Goal: Task Accomplishment & Management: Manage account settings

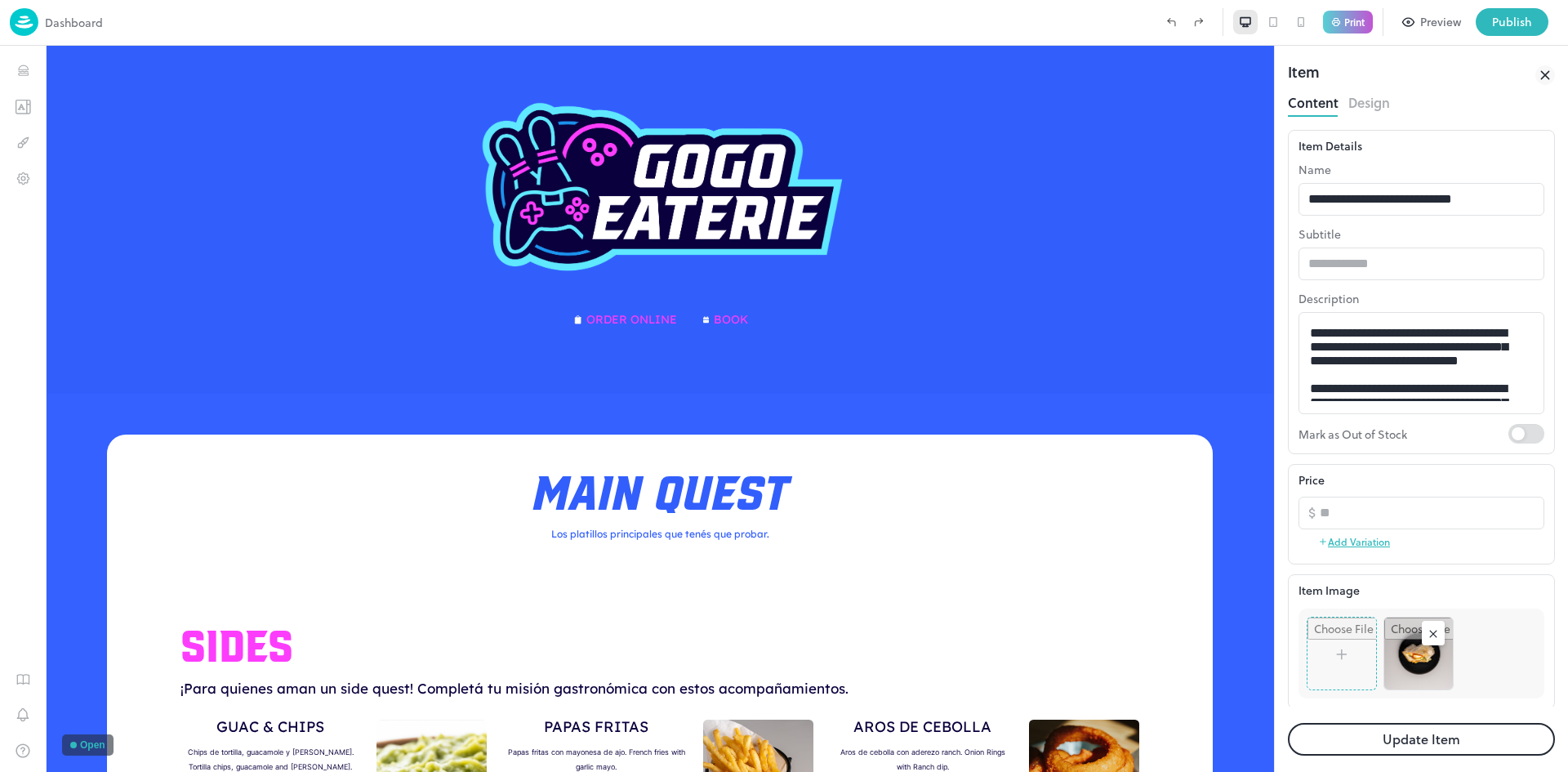
scroll to position [1183, 0]
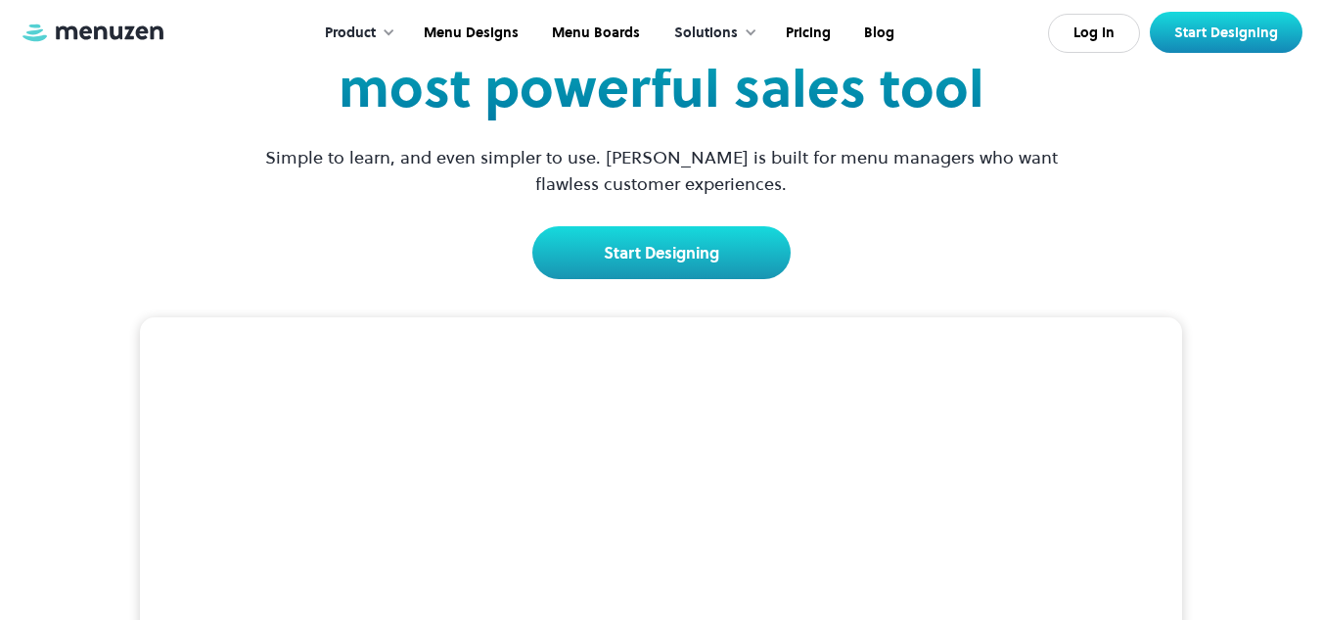
scroll to position [98, 0]
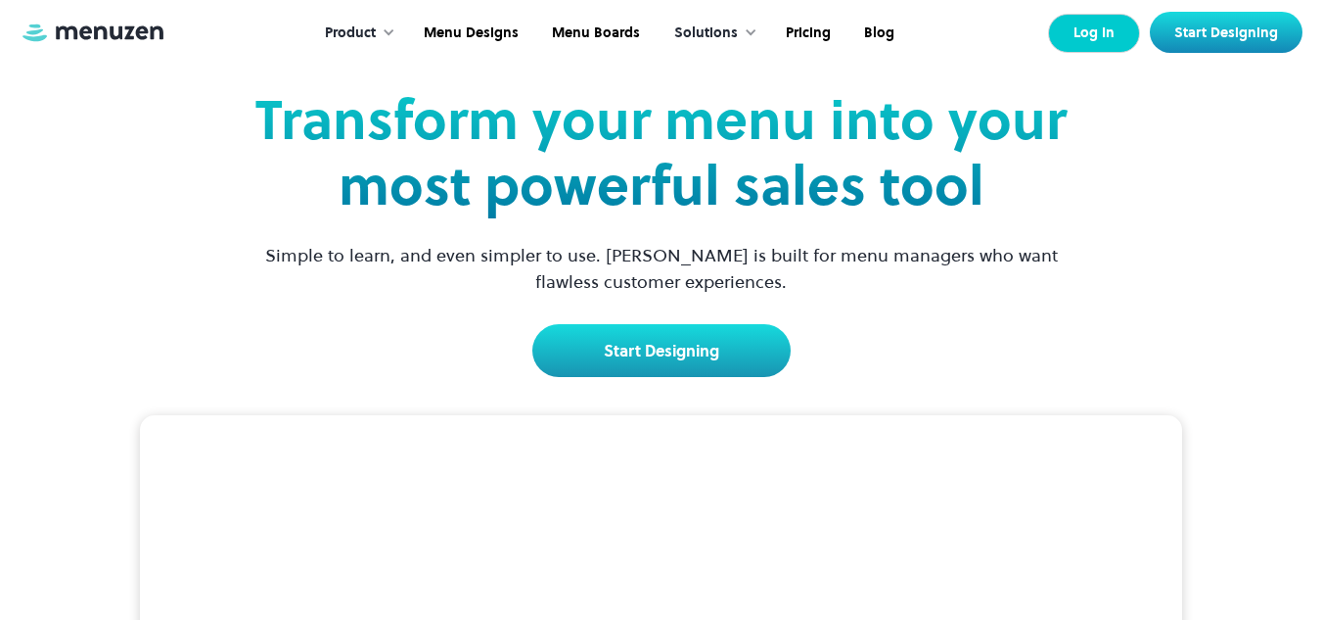
click at [1111, 39] on link "Log In" at bounding box center [1094, 33] width 92 height 39
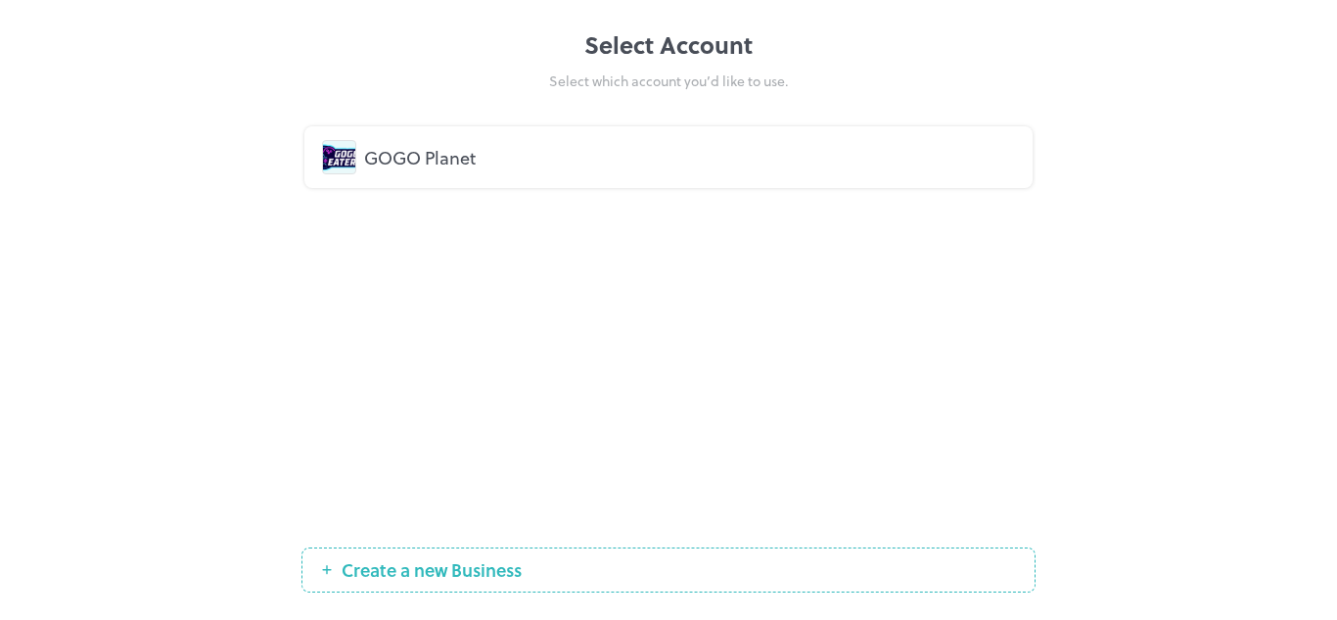
click at [430, 161] on div "GOGO Planet" at bounding box center [689, 157] width 651 height 26
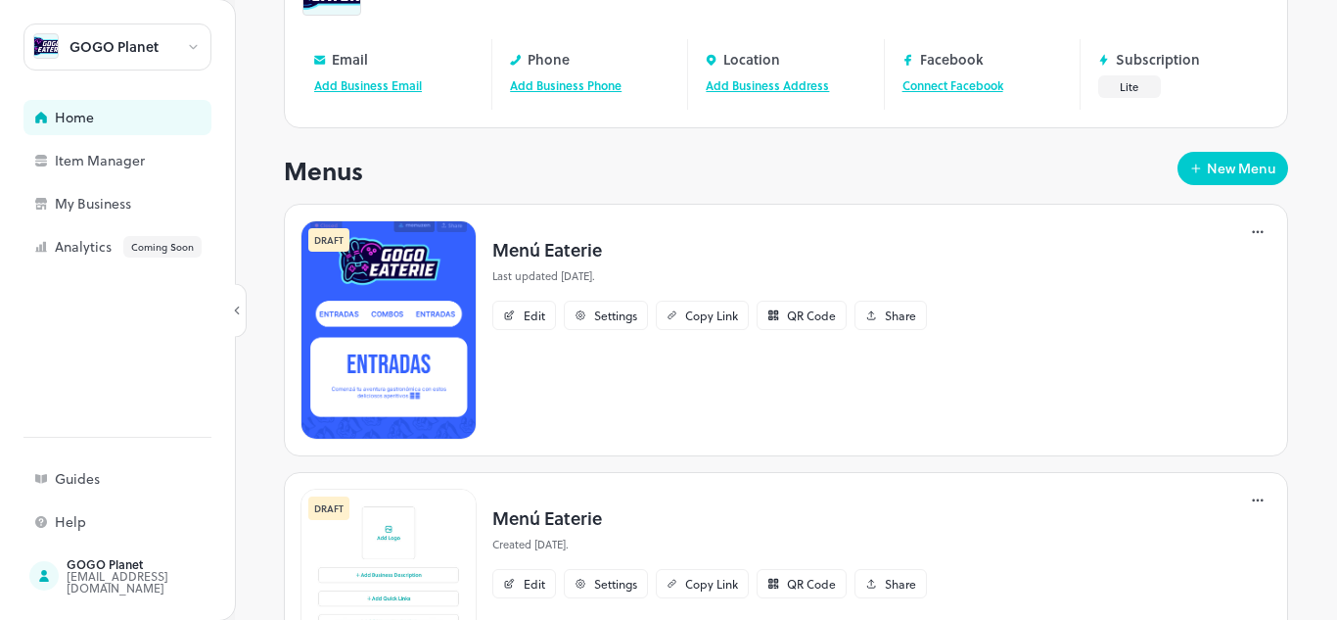
scroll to position [196, 0]
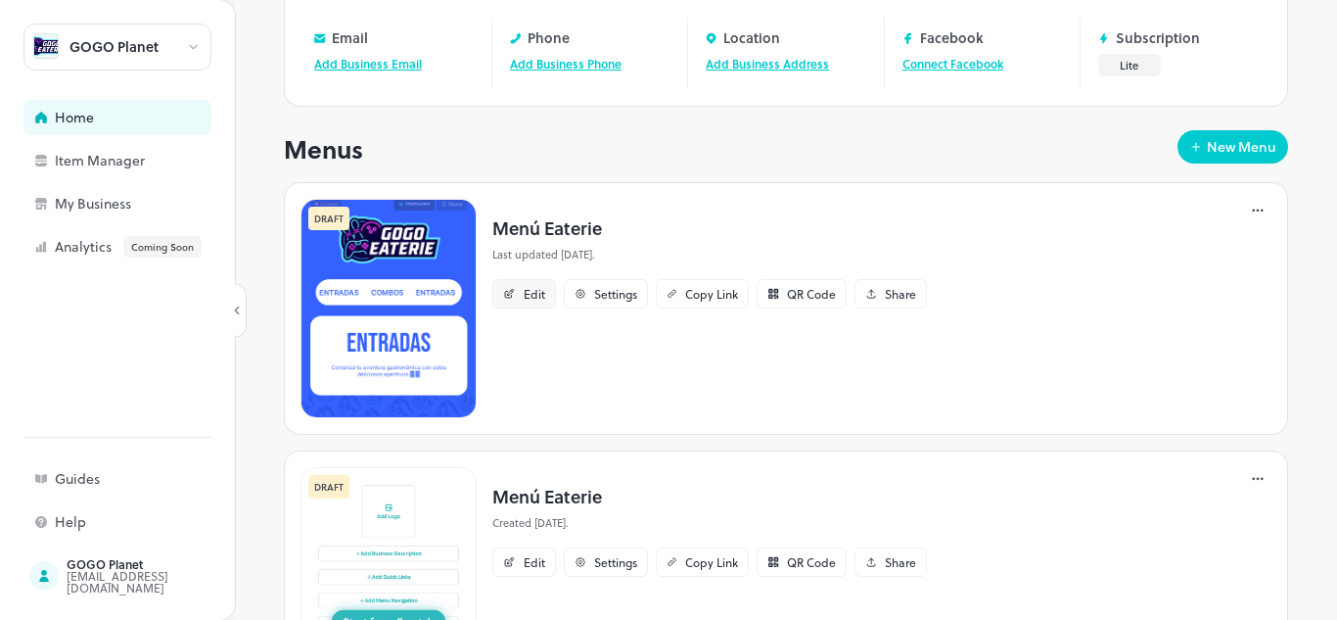
click at [543, 299] on div "Edit" at bounding box center [535, 294] width 22 height 12
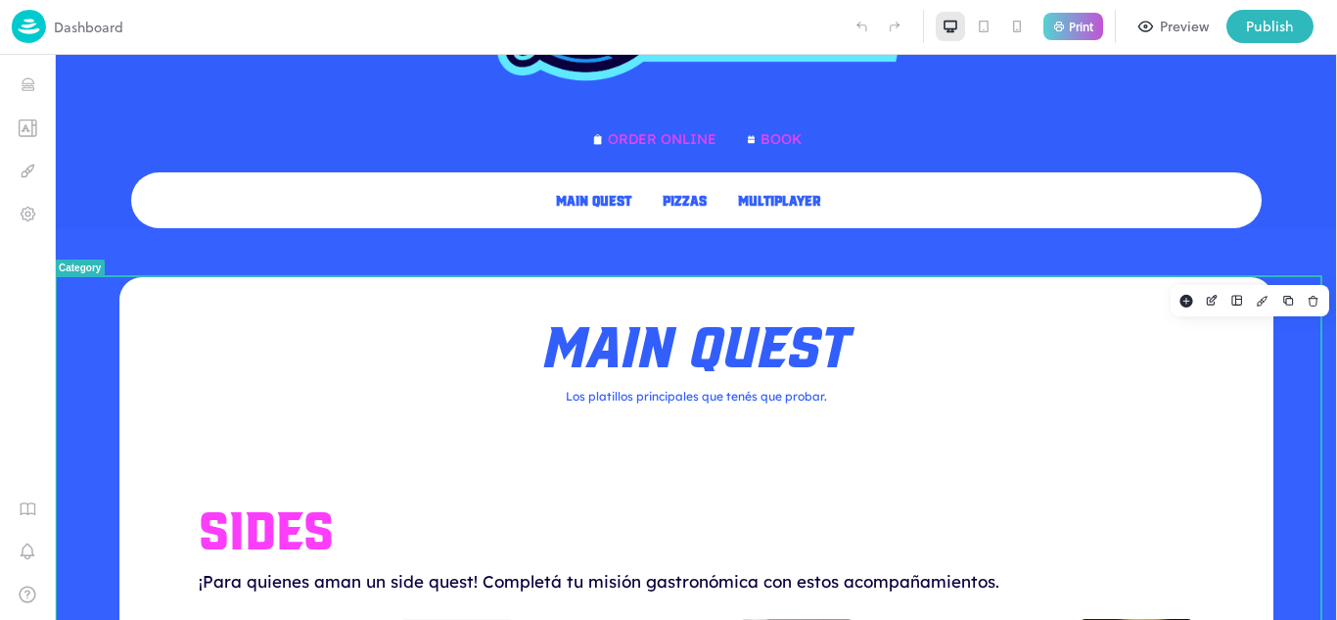
scroll to position [196, 0]
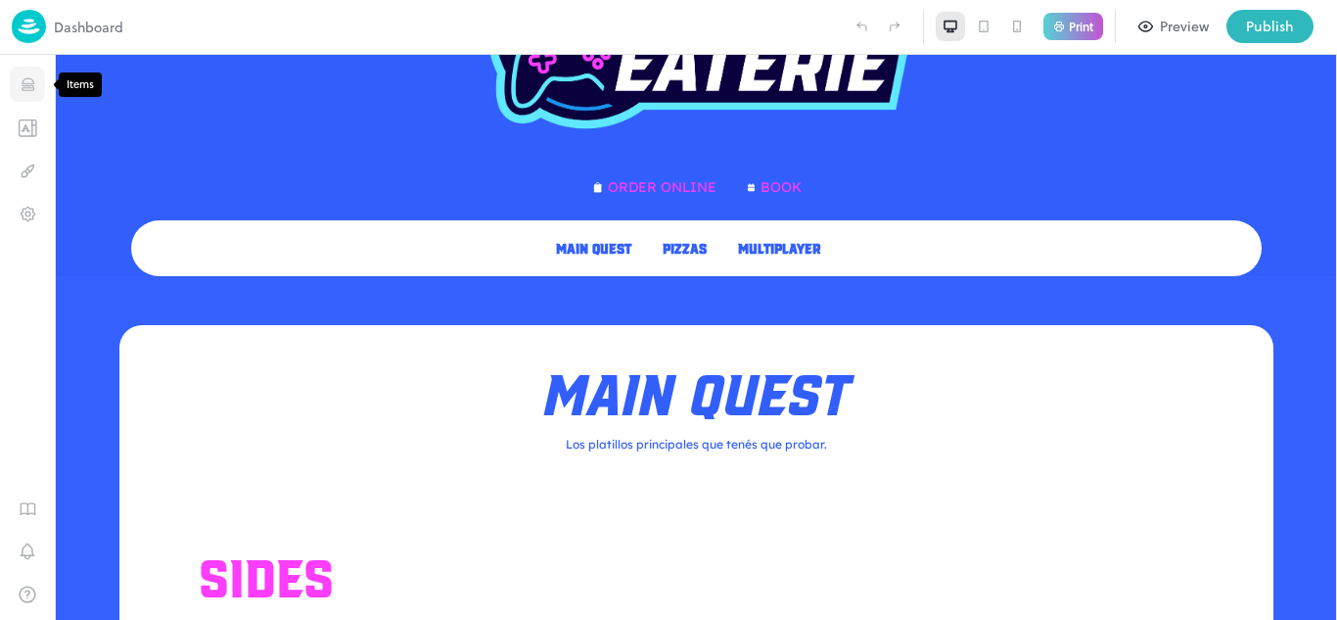
click at [28, 86] on icon "Items" at bounding box center [28, 85] width 12 height 1
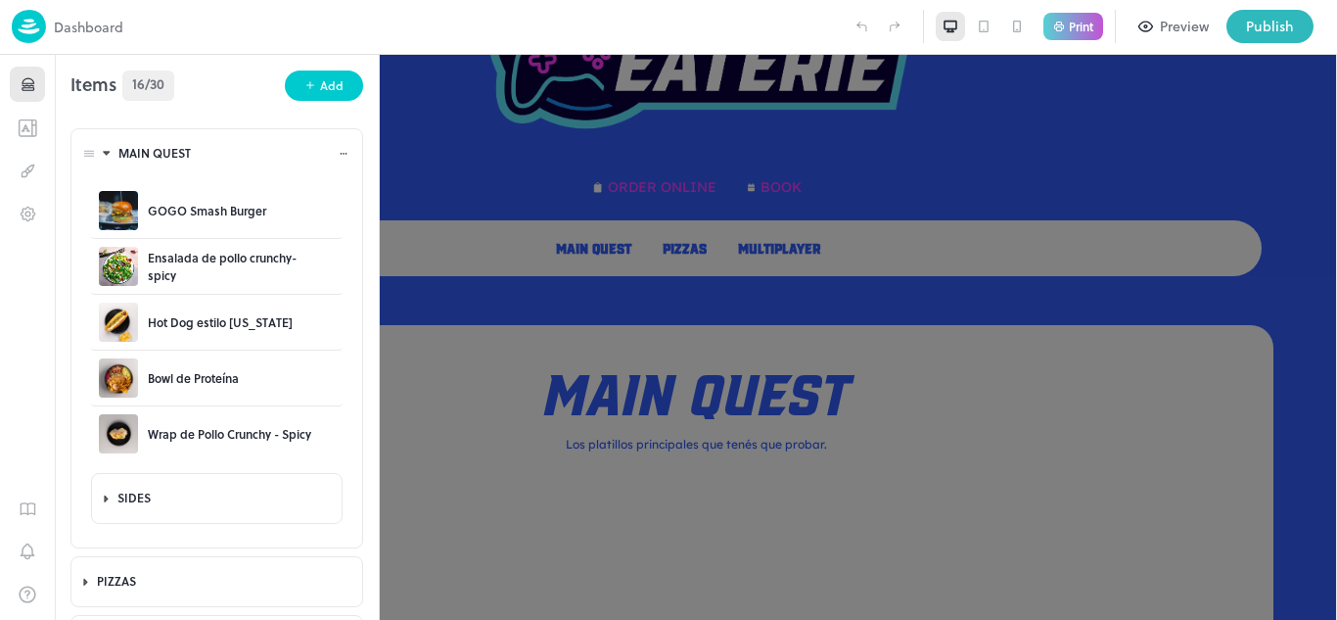
click at [109, 156] on icon at bounding box center [107, 153] width 14 height 13
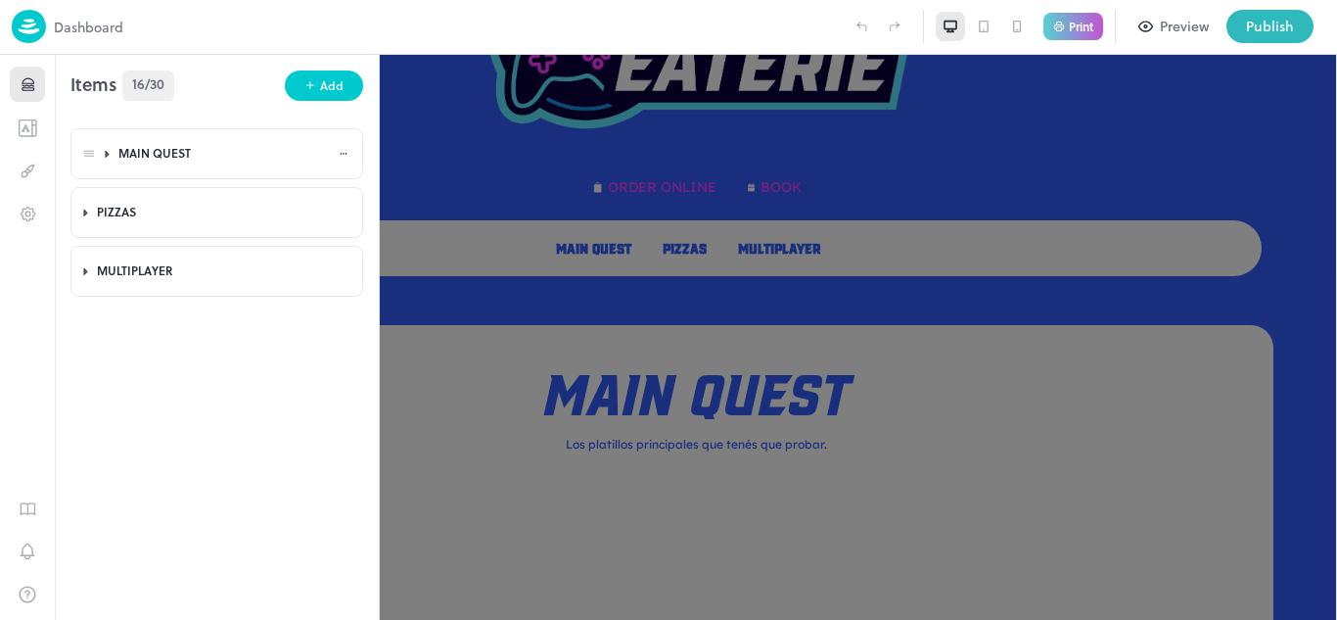
click at [109, 156] on icon at bounding box center [107, 154] width 13 height 14
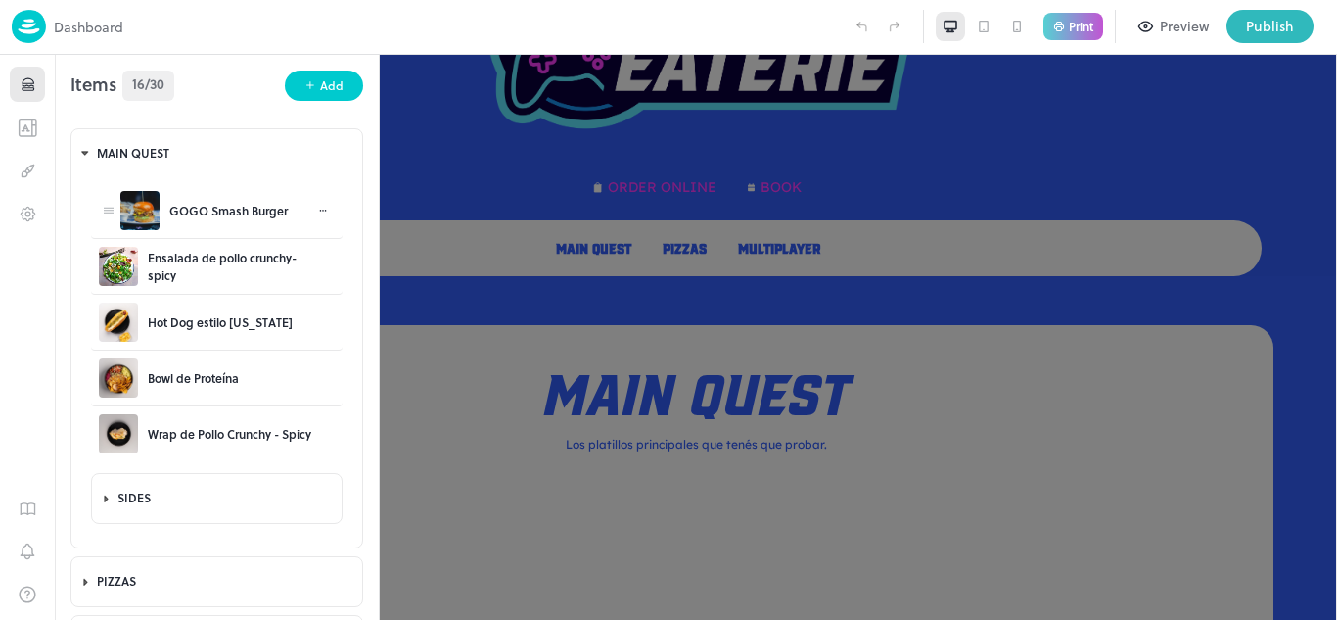
click at [195, 217] on div "GOGO Smash Burger" at bounding box center [228, 211] width 118 height 18
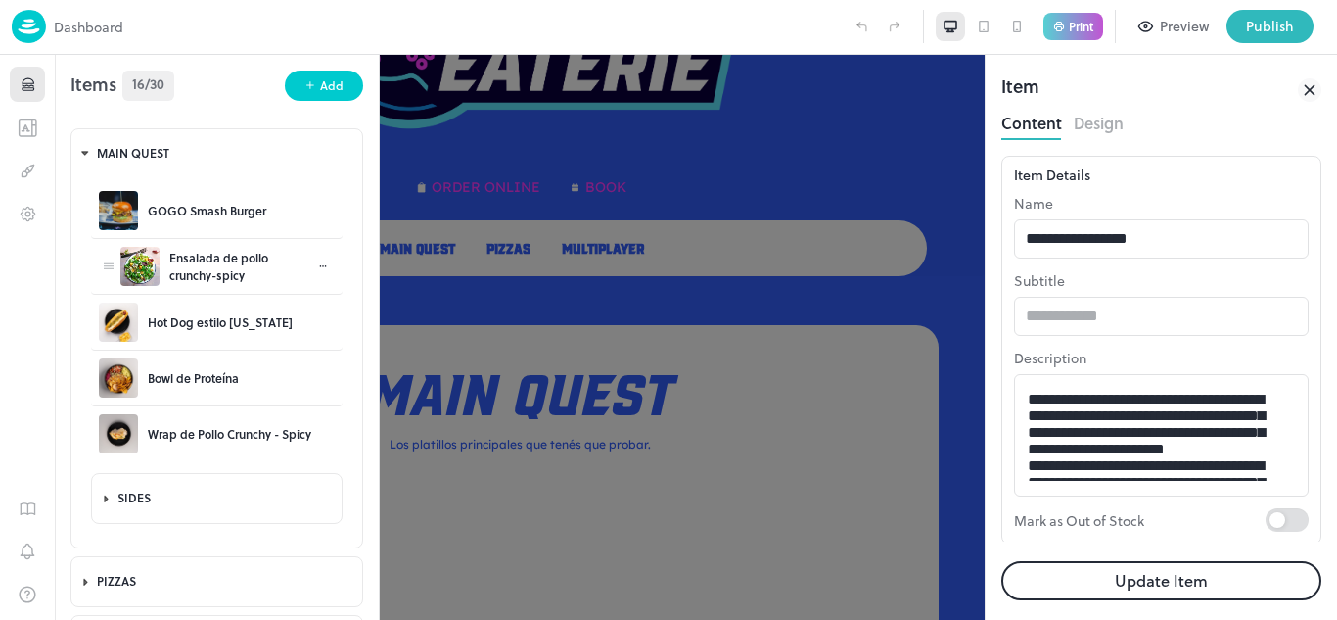
click at [229, 271] on div "Ensalada de pollo crunchy-spicy" at bounding box center [240, 266] width 142 height 35
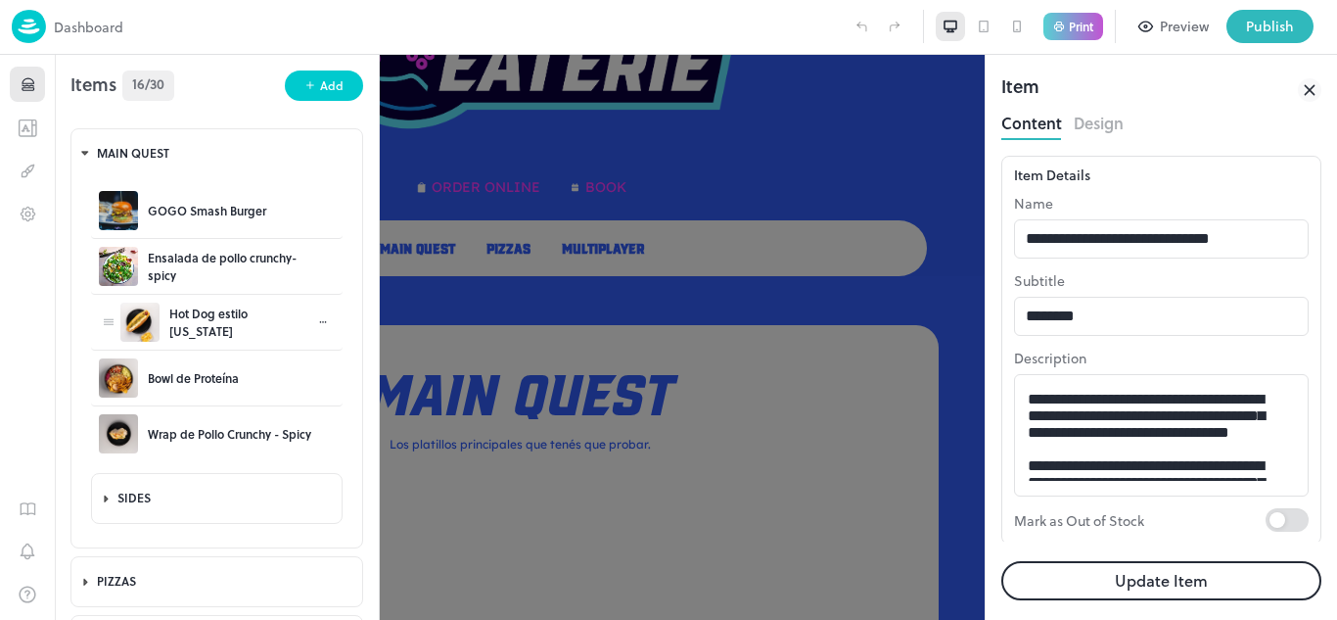
click at [241, 324] on div "Hot Dog estilo [US_STATE]" at bounding box center [240, 321] width 142 height 35
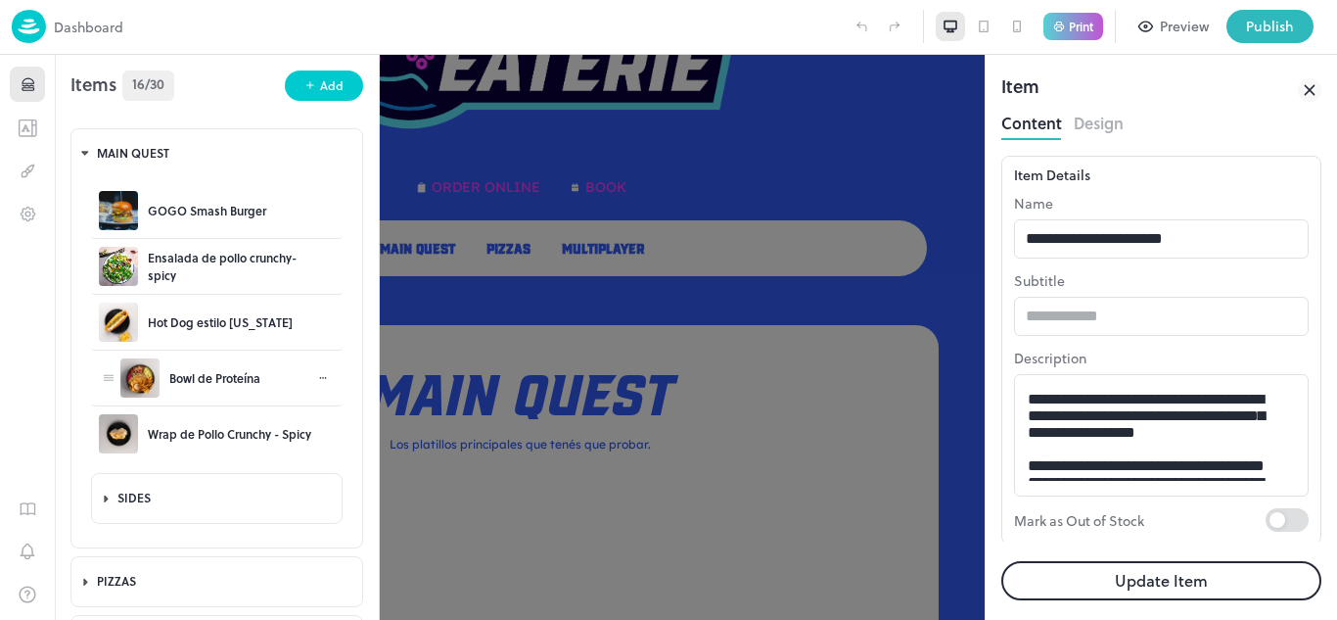
click at [233, 382] on div "Bowl de Proteína" at bounding box center [214, 378] width 91 height 18
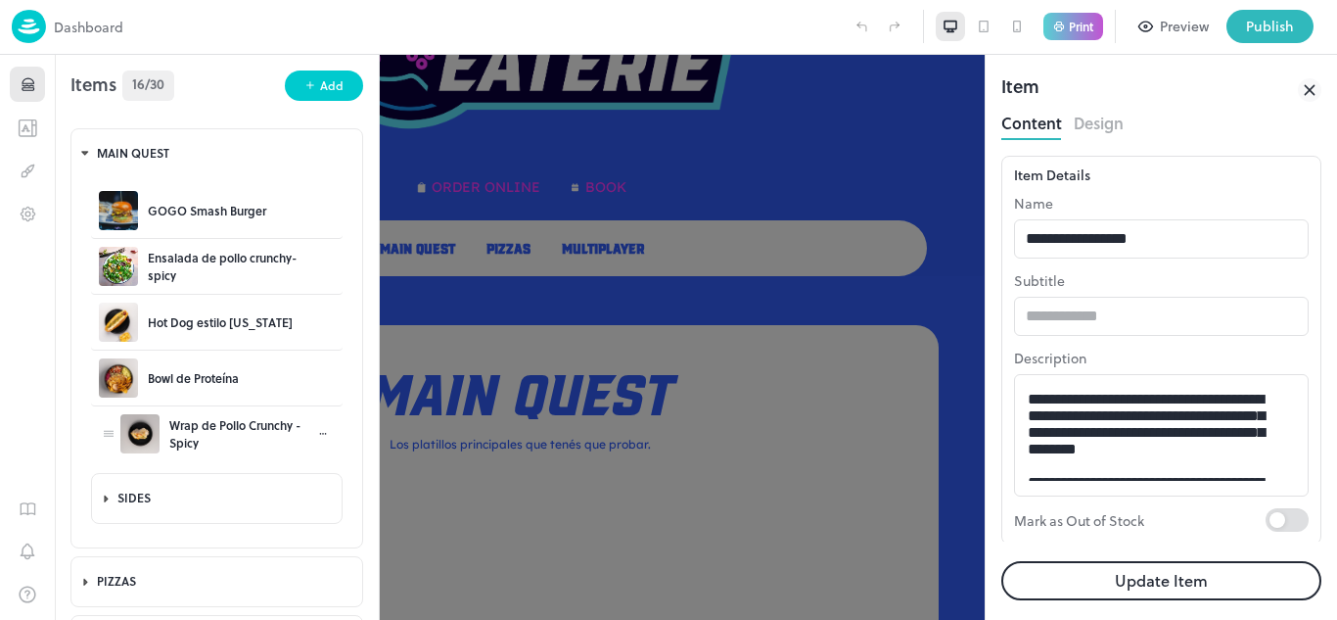
click at [224, 426] on div "Wrap de Pollo Crunchy - Spicy" at bounding box center [240, 433] width 142 height 35
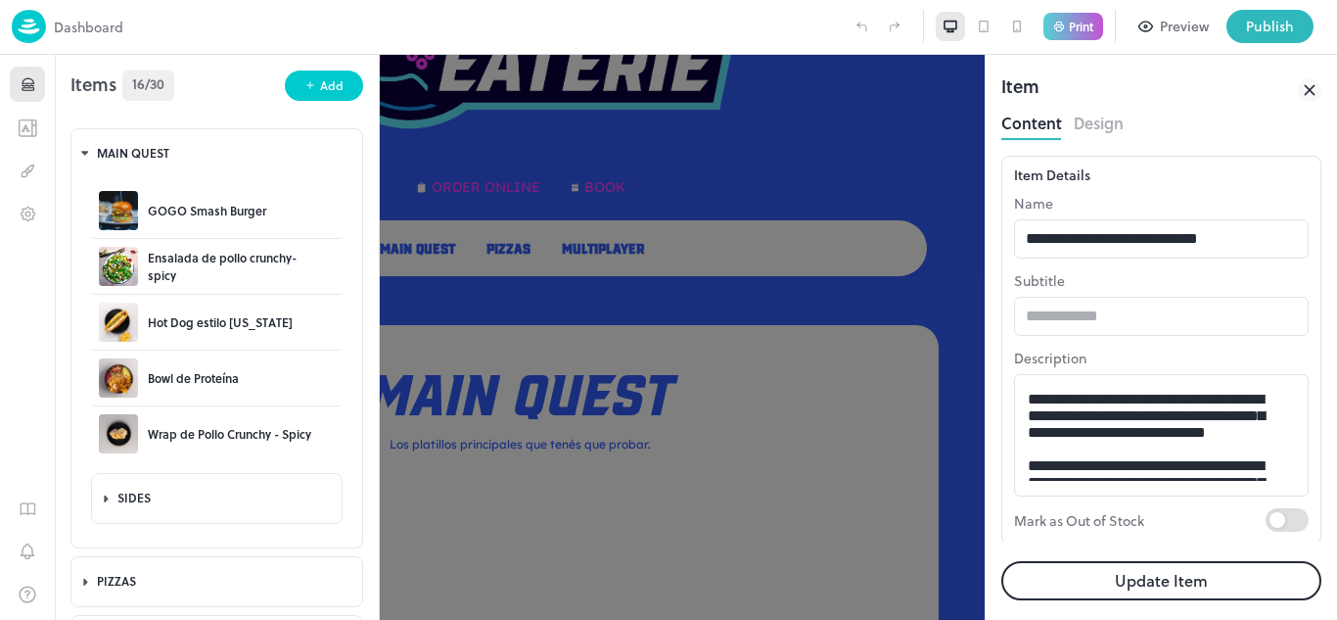
click at [1319, 92] on icon at bounding box center [1309, 89] width 23 height 23
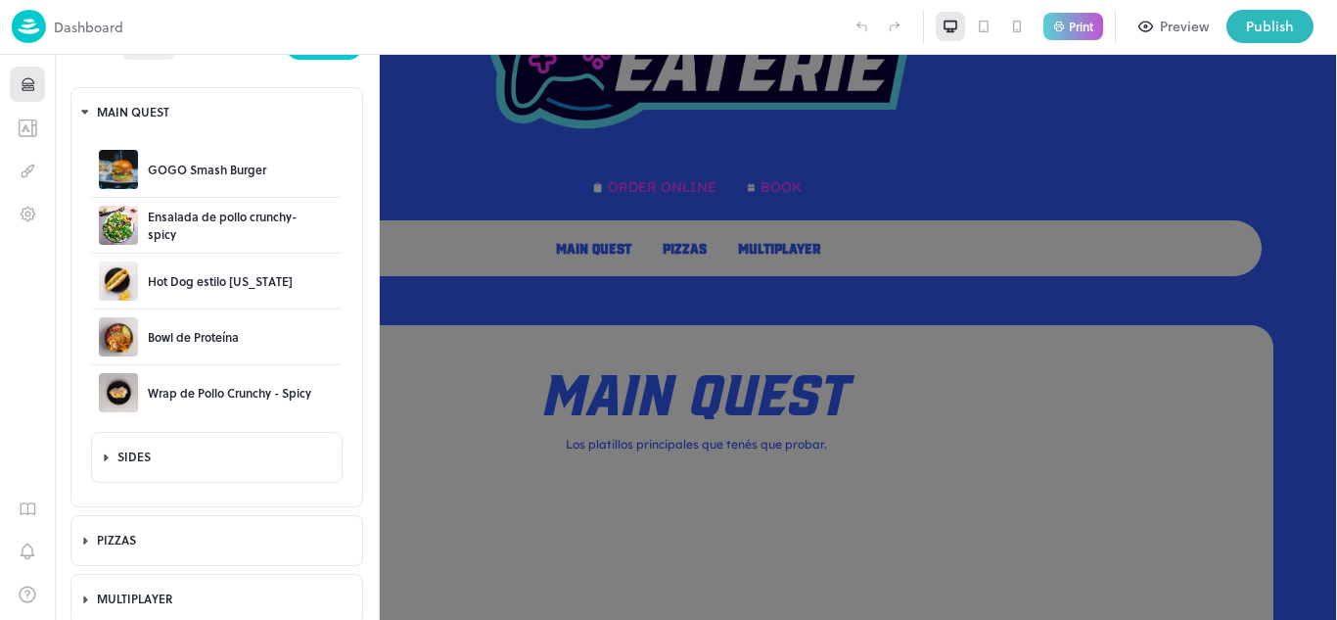
scroll to position [50, 0]
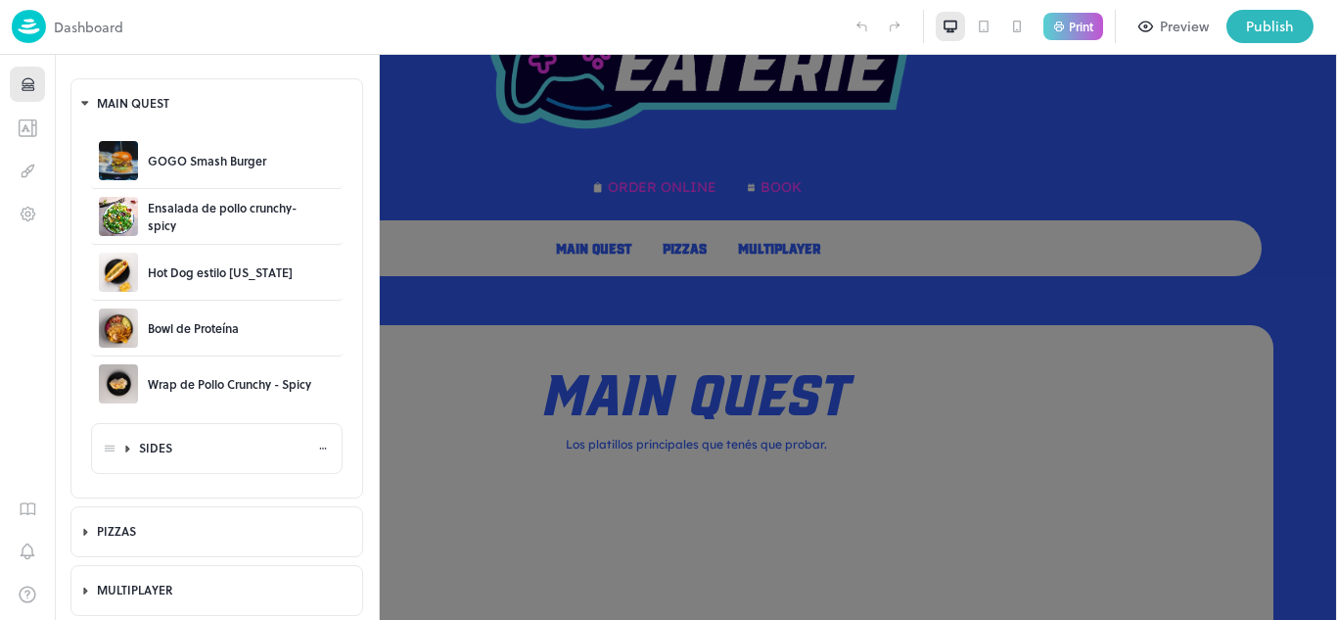
click at [159, 450] on div "SIDES" at bounding box center [228, 448] width 178 height 17
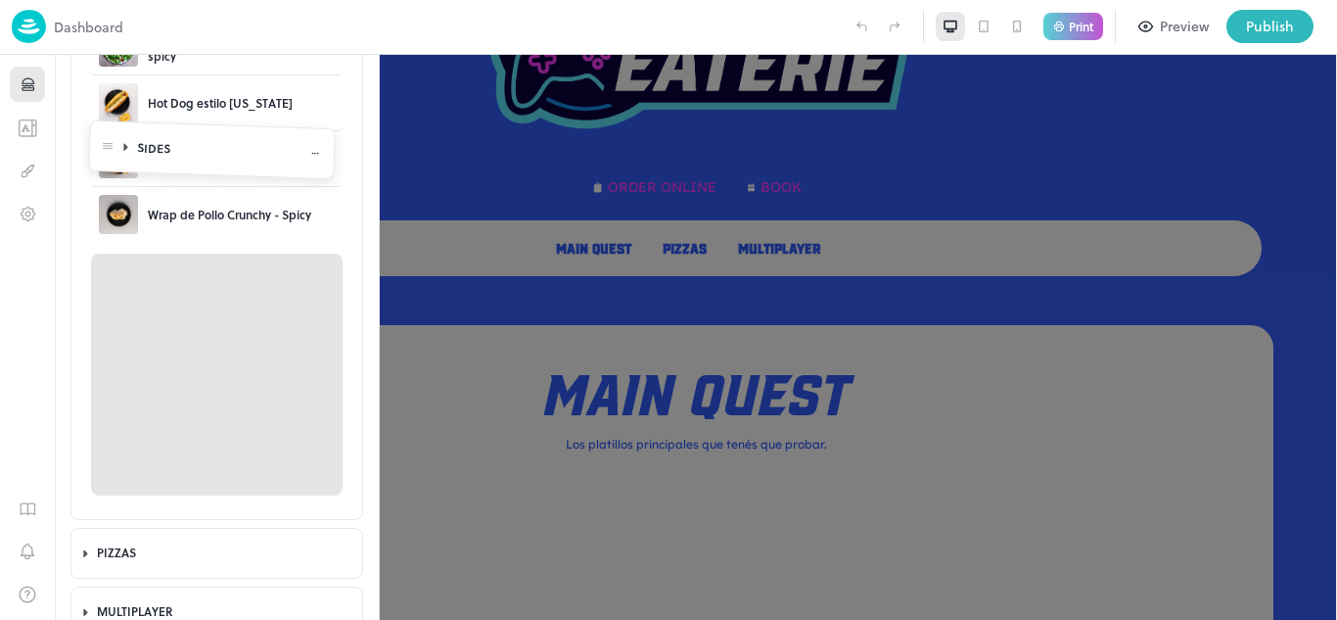
scroll to position [198, 0]
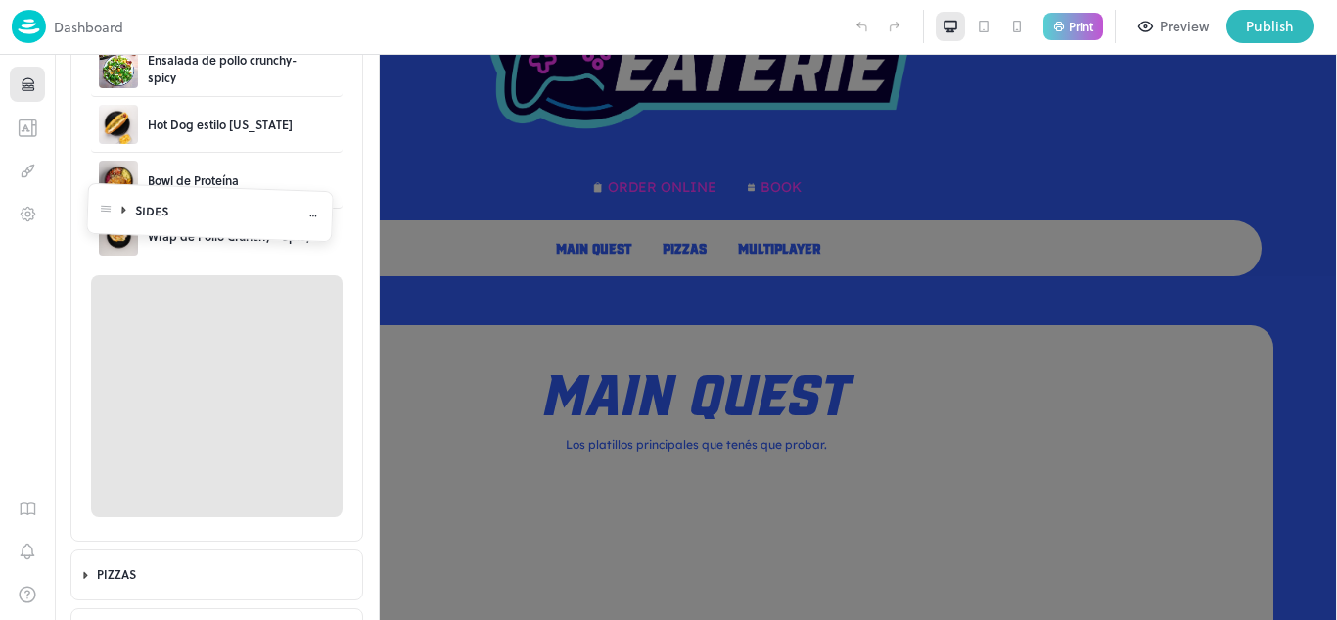
drag, startPoint x: 111, startPoint y: 261, endPoint x: 107, endPoint y: 216, distance: 45.2
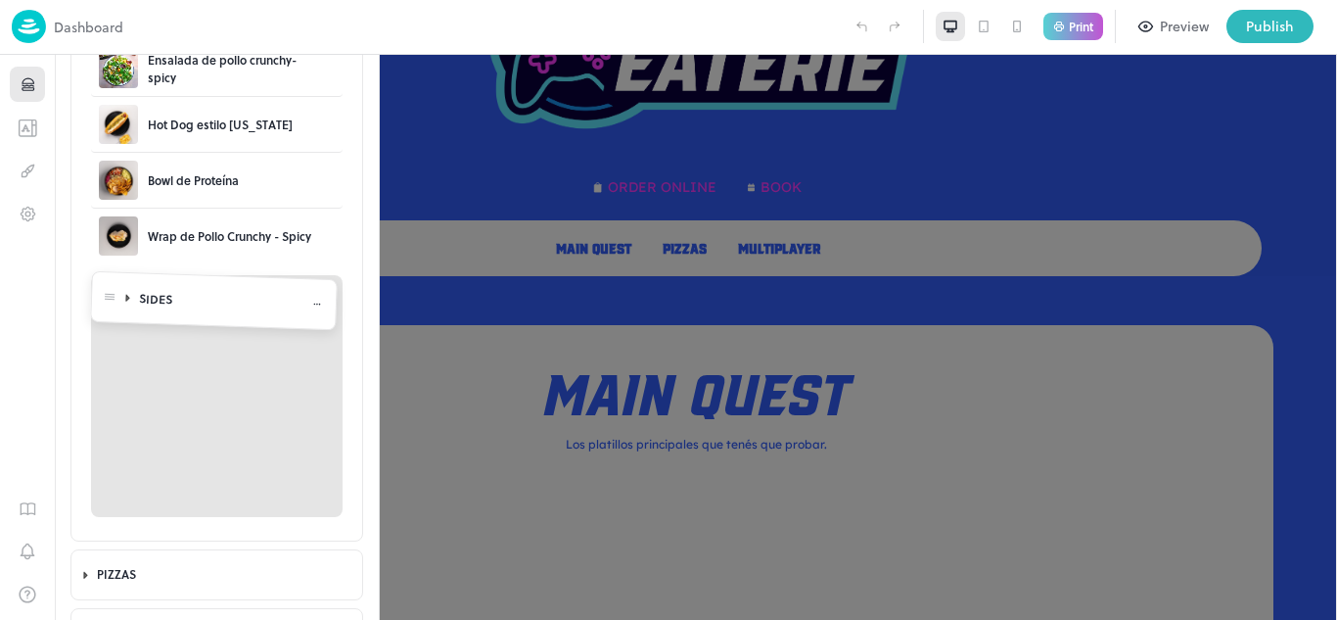
click at [107, 216] on body "**********" at bounding box center [668, 310] width 1337 height 620
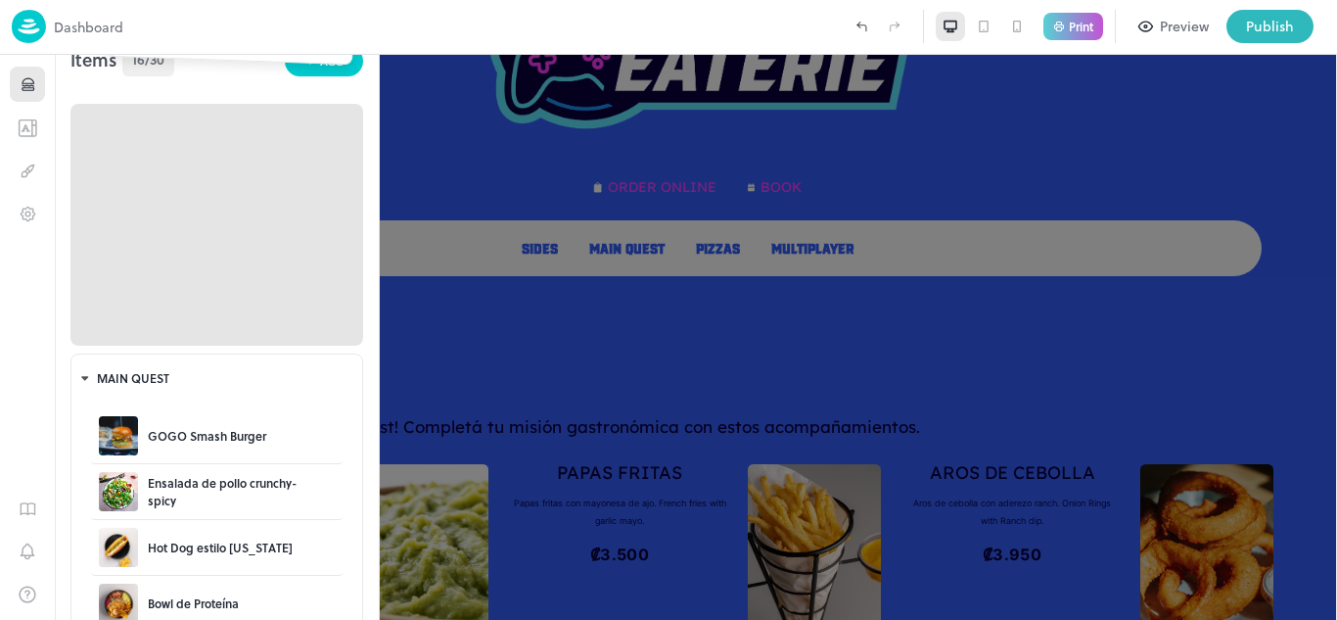
scroll to position [0, 0]
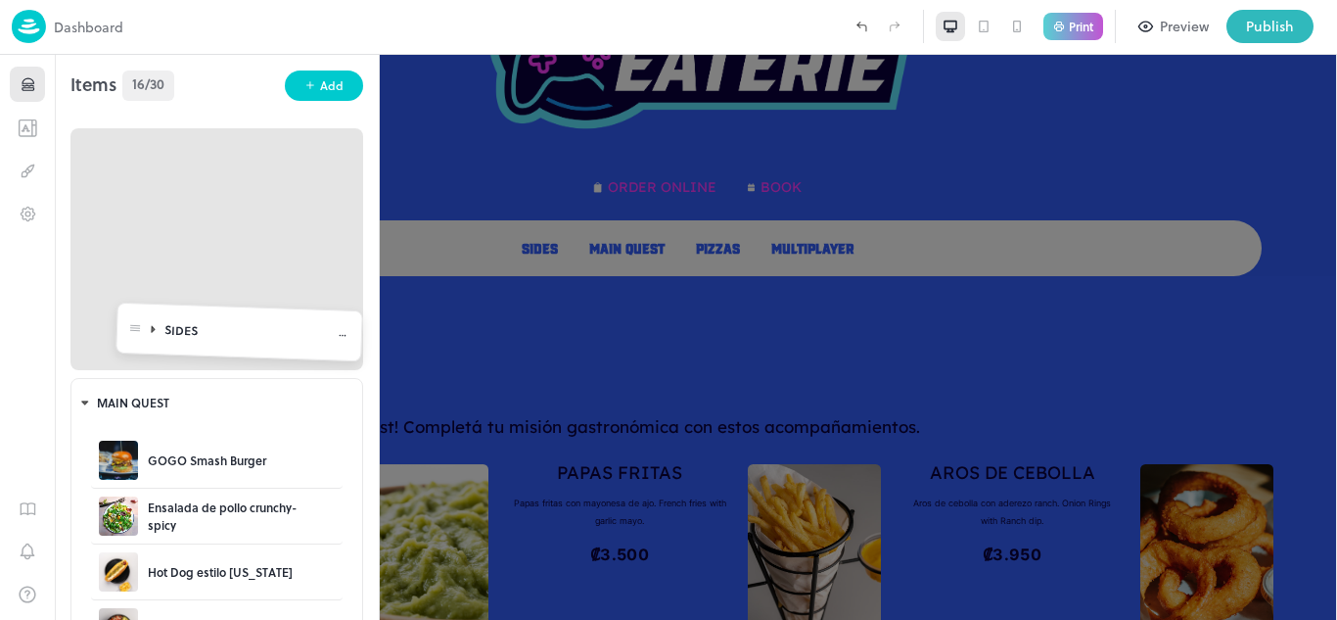
drag, startPoint x: 107, startPoint y: 294, endPoint x: 120, endPoint y: 280, distance: 19.4
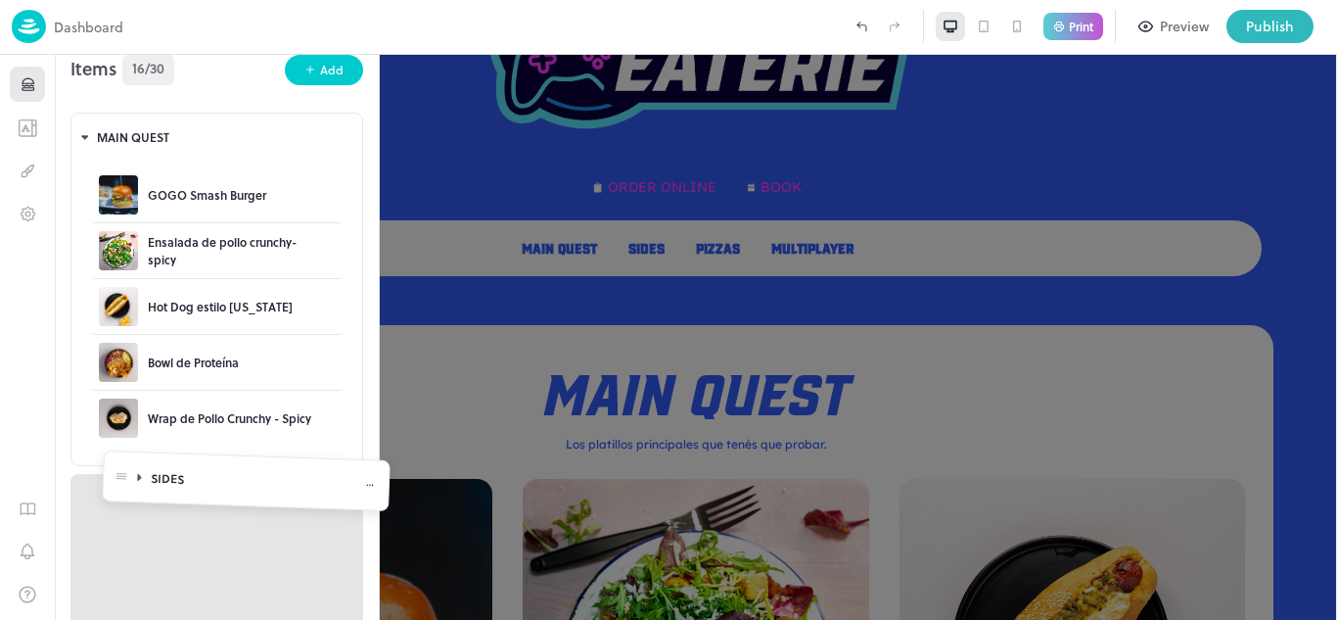
scroll to position [21, 0]
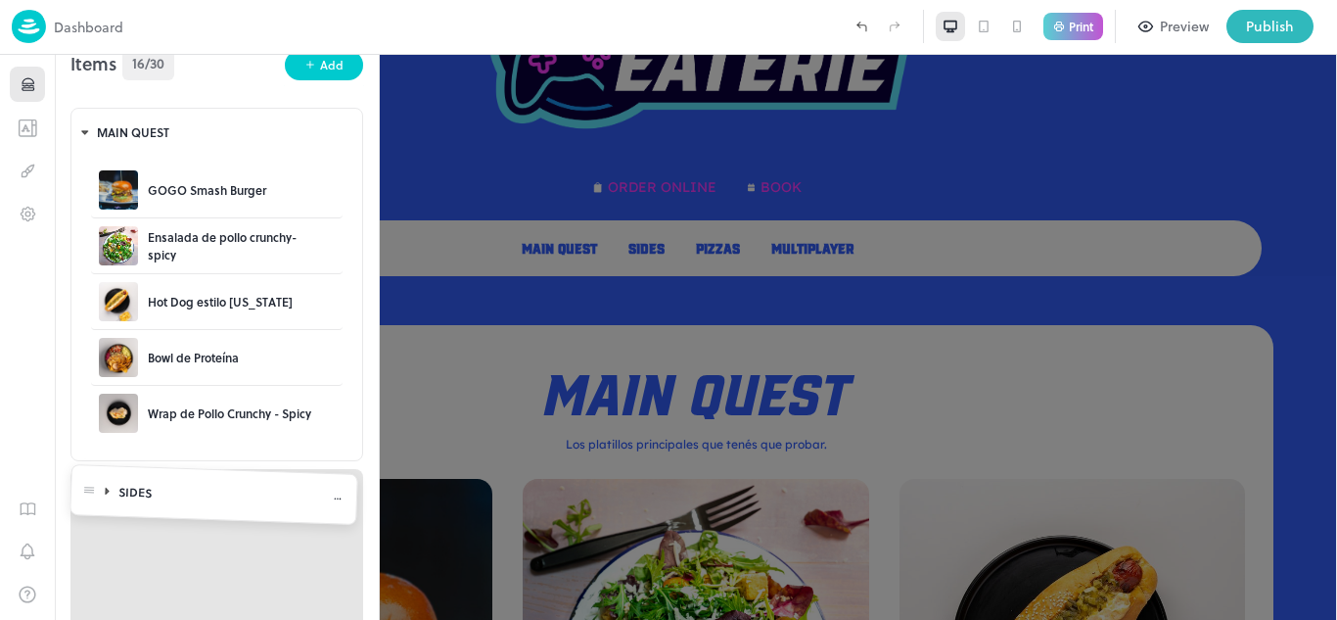
drag, startPoint x: 94, startPoint y: 152, endPoint x: 129, endPoint y: 456, distance: 306.5
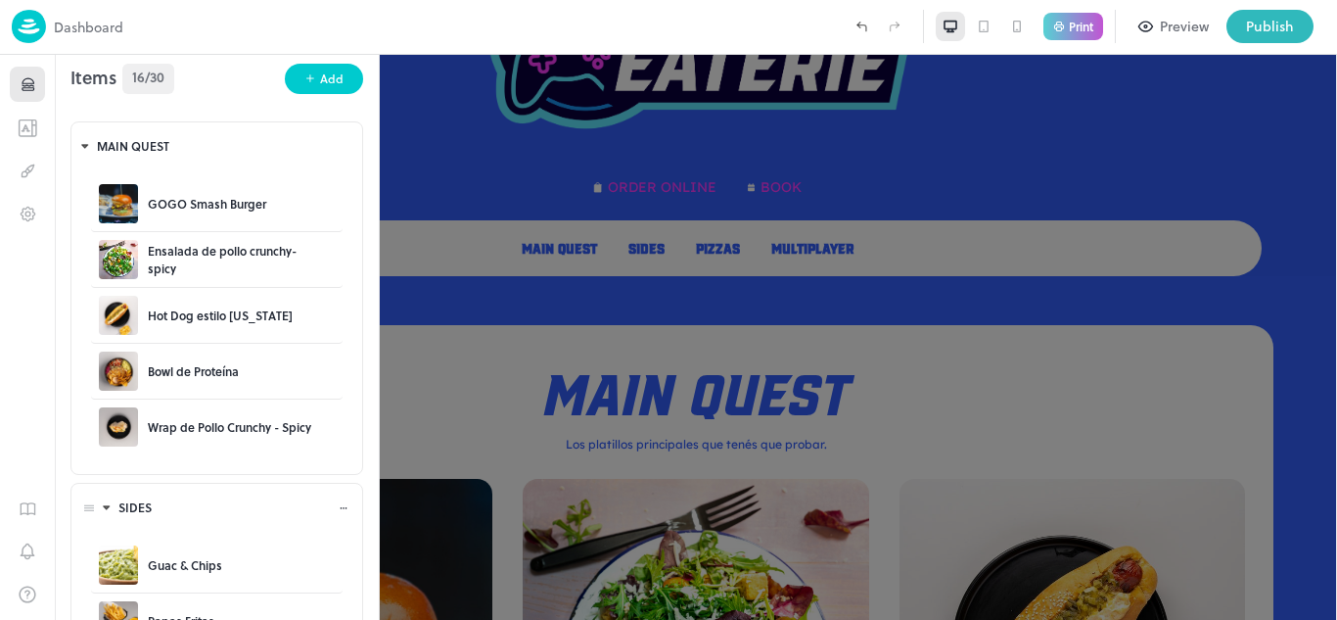
scroll to position [0, 0]
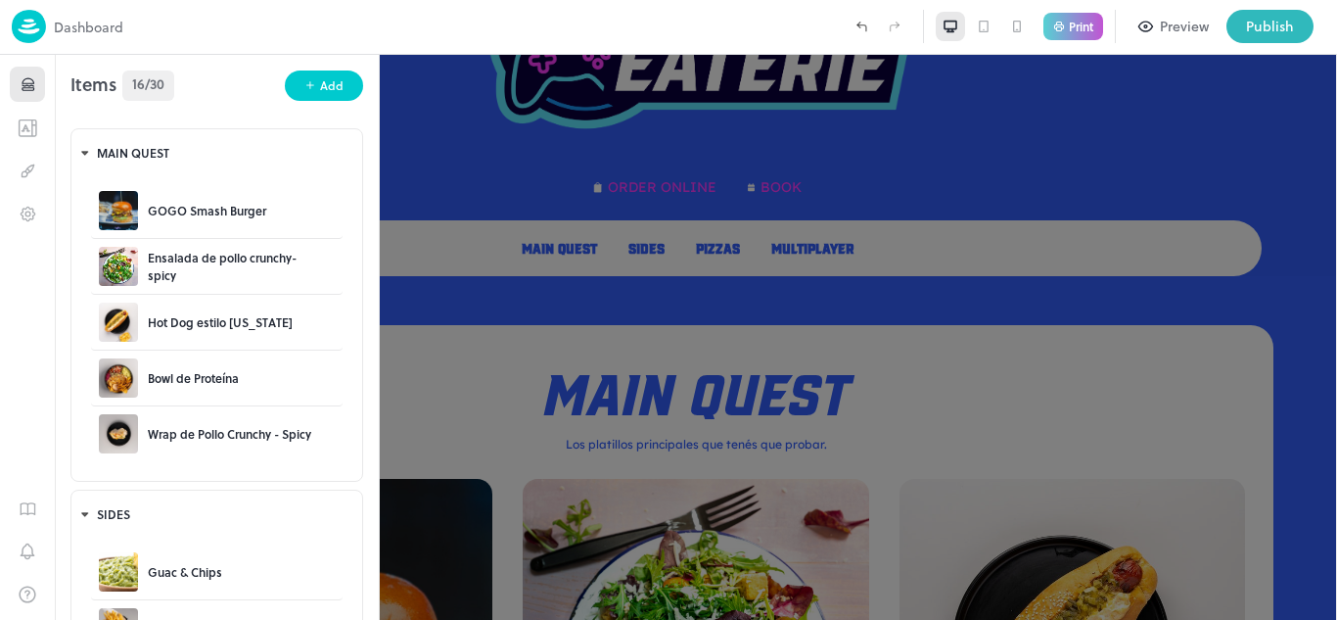
click at [895, 342] on div at bounding box center [668, 310] width 1337 height 620
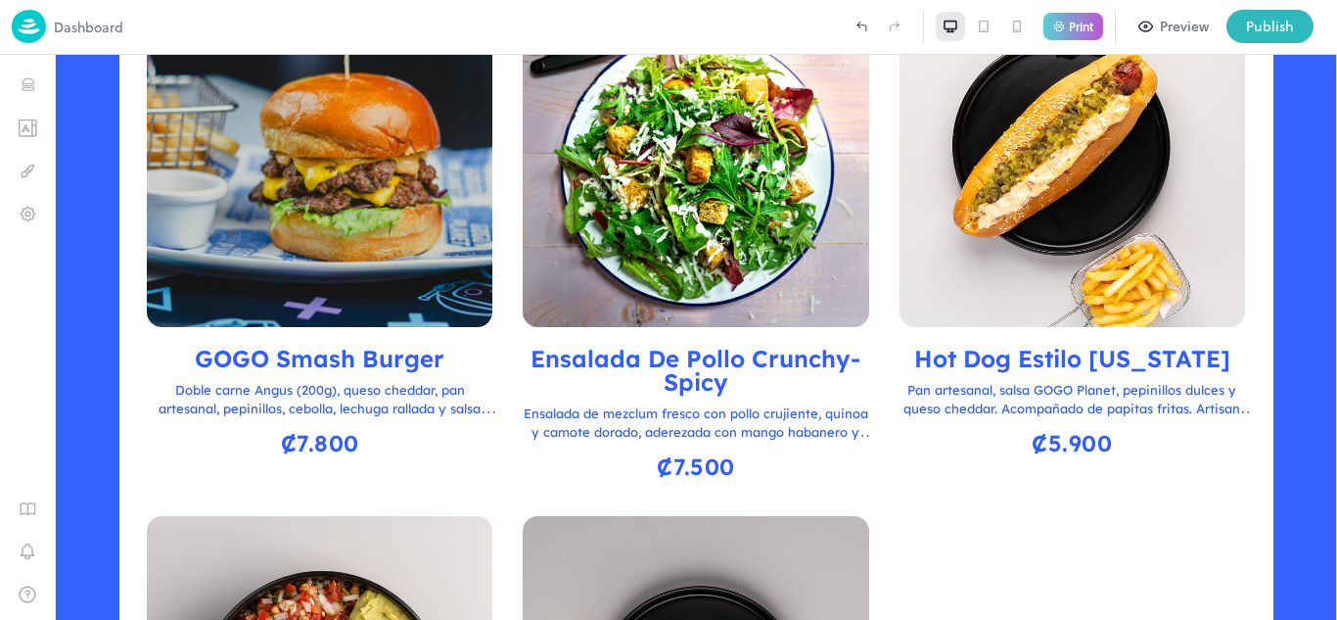
scroll to position [587, 0]
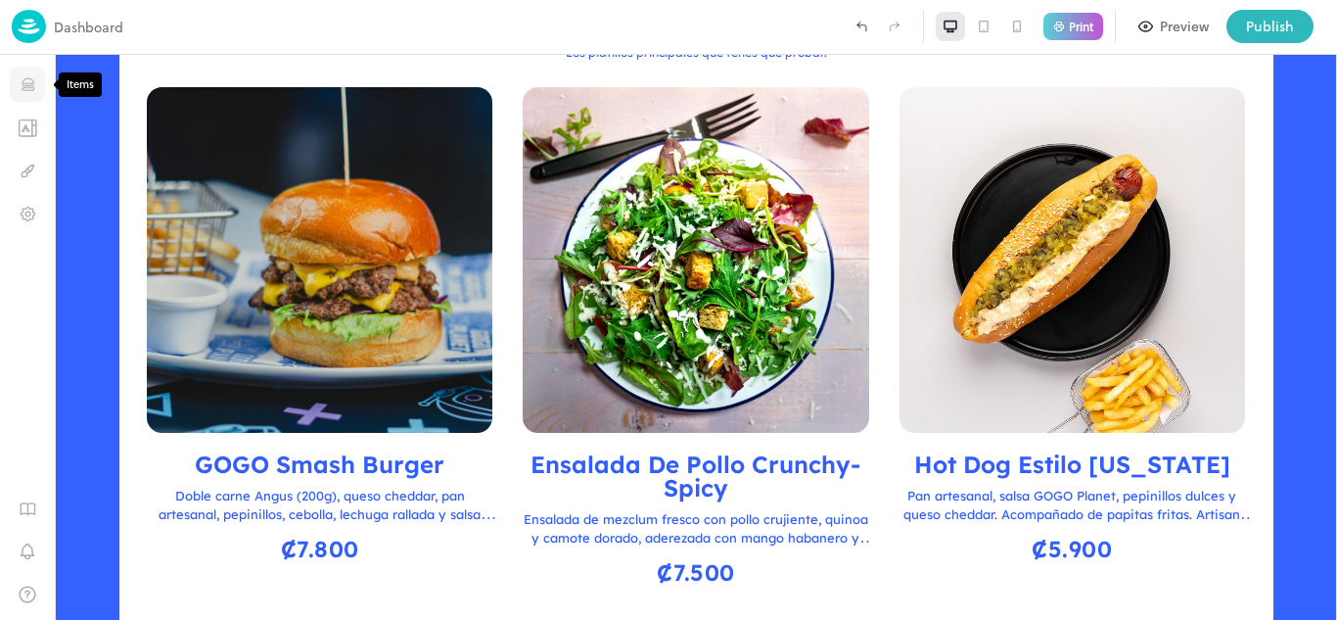
click at [34, 84] on icon "Items" at bounding box center [28, 84] width 19 height 19
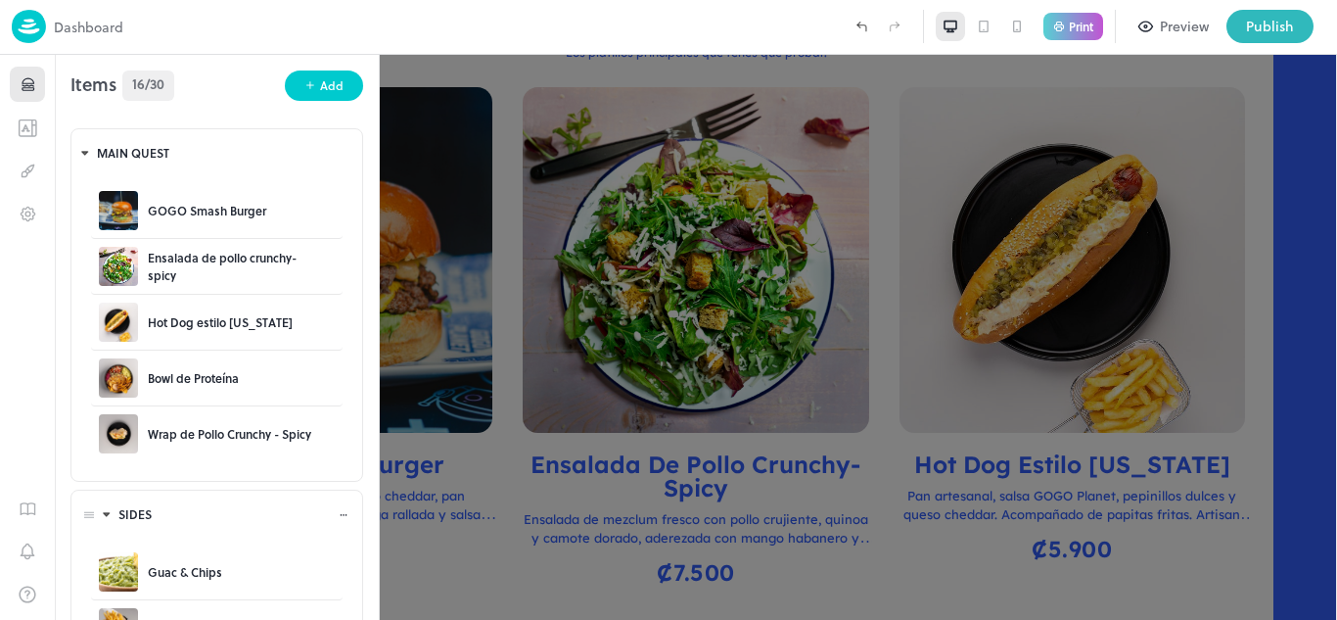
click at [338, 511] on icon at bounding box center [344, 515] width 12 height 12
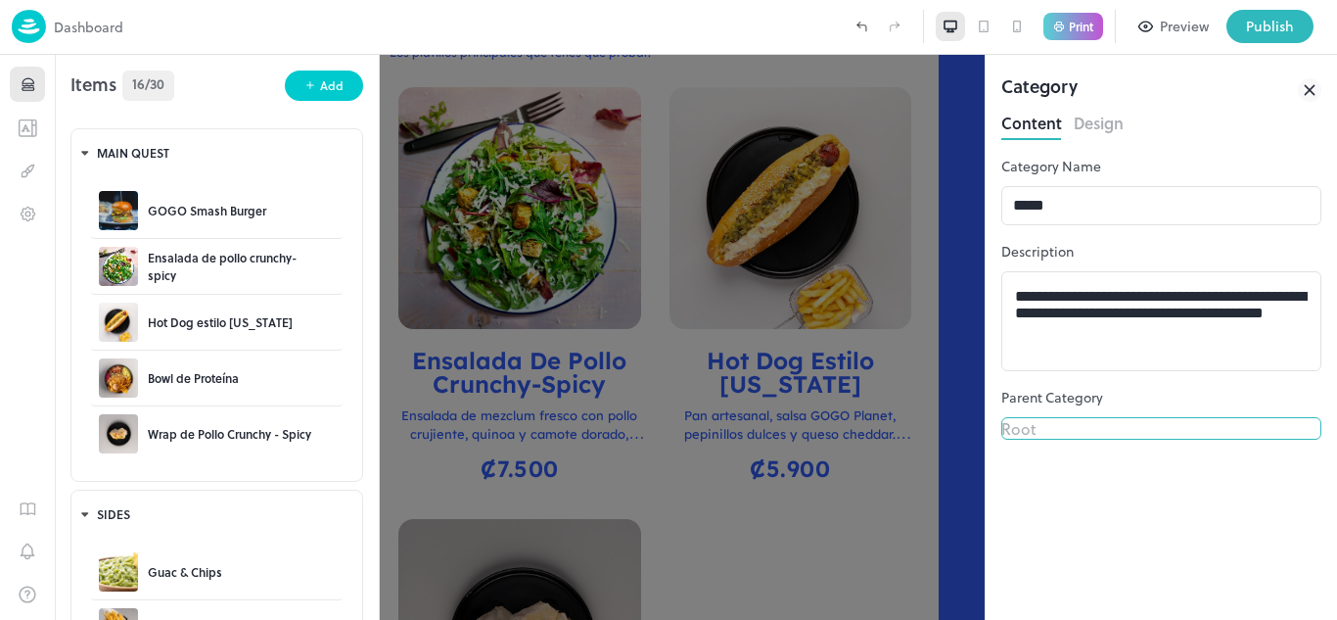
click at [1089, 444] on body "**********" at bounding box center [668, 310] width 1337 height 620
type input "**********"
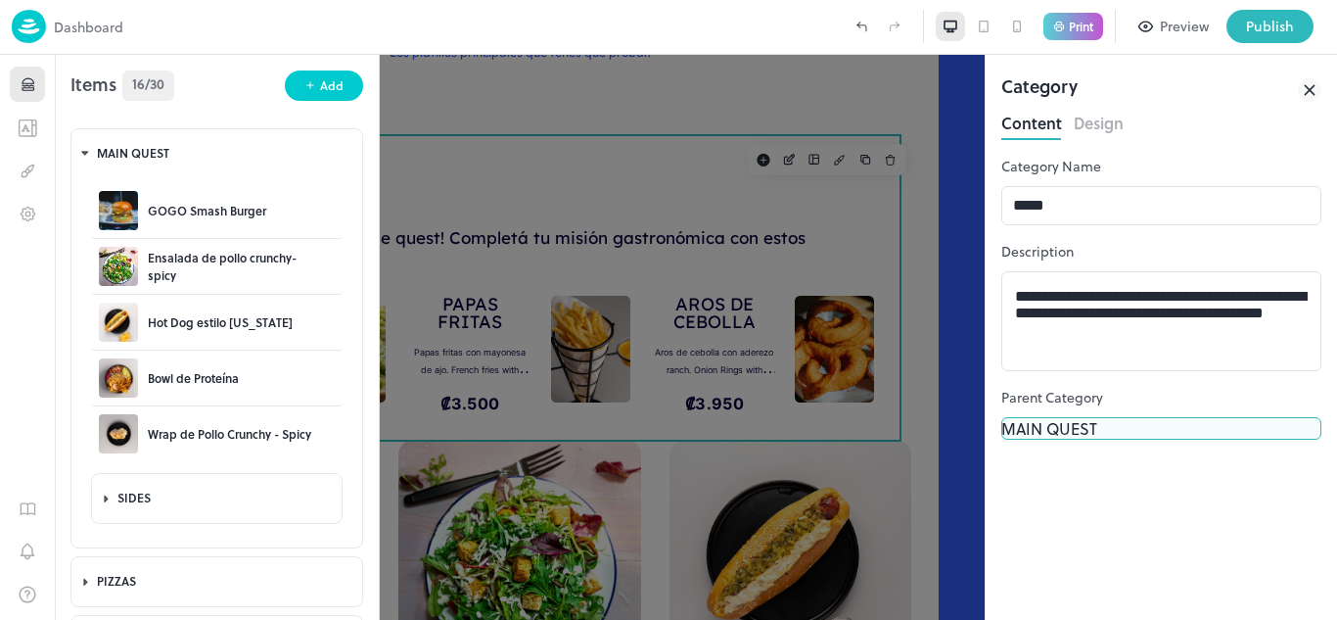
click at [1257, 13] on button "Publish" at bounding box center [1269, 26] width 87 height 33
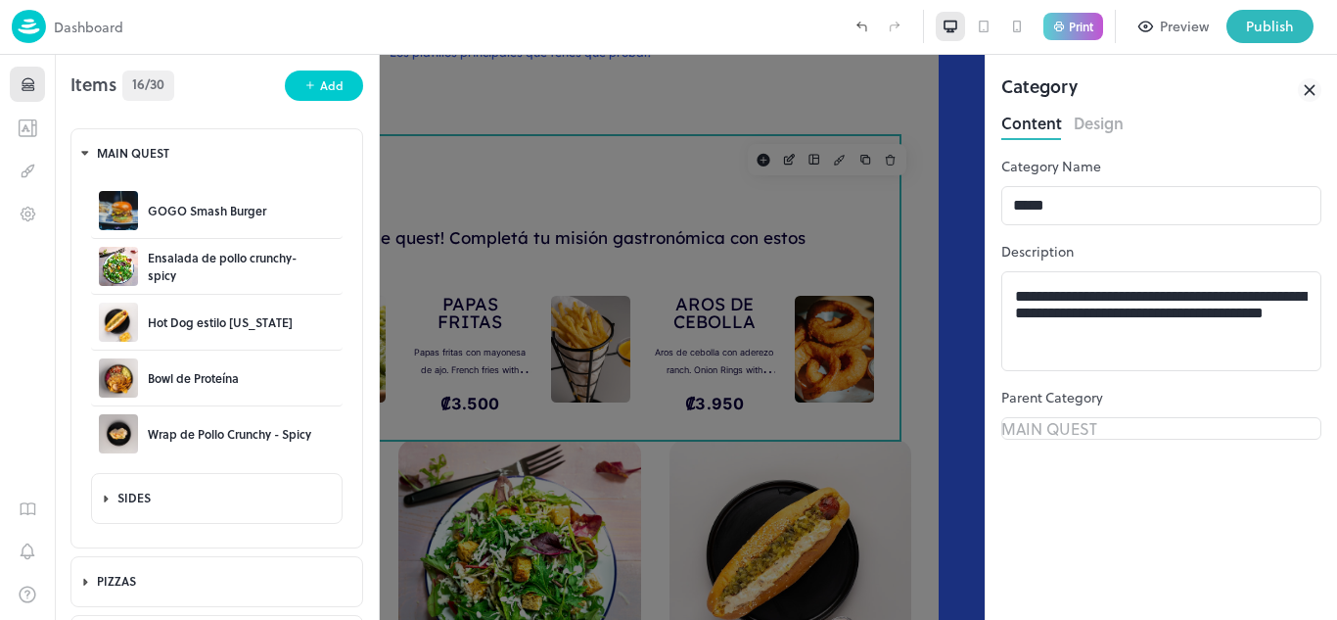
drag, startPoint x: 1309, startPoint y: 82, endPoint x: 551, endPoint y: 97, distance: 757.8
click at [1311, 82] on icon at bounding box center [1309, 89] width 23 height 23
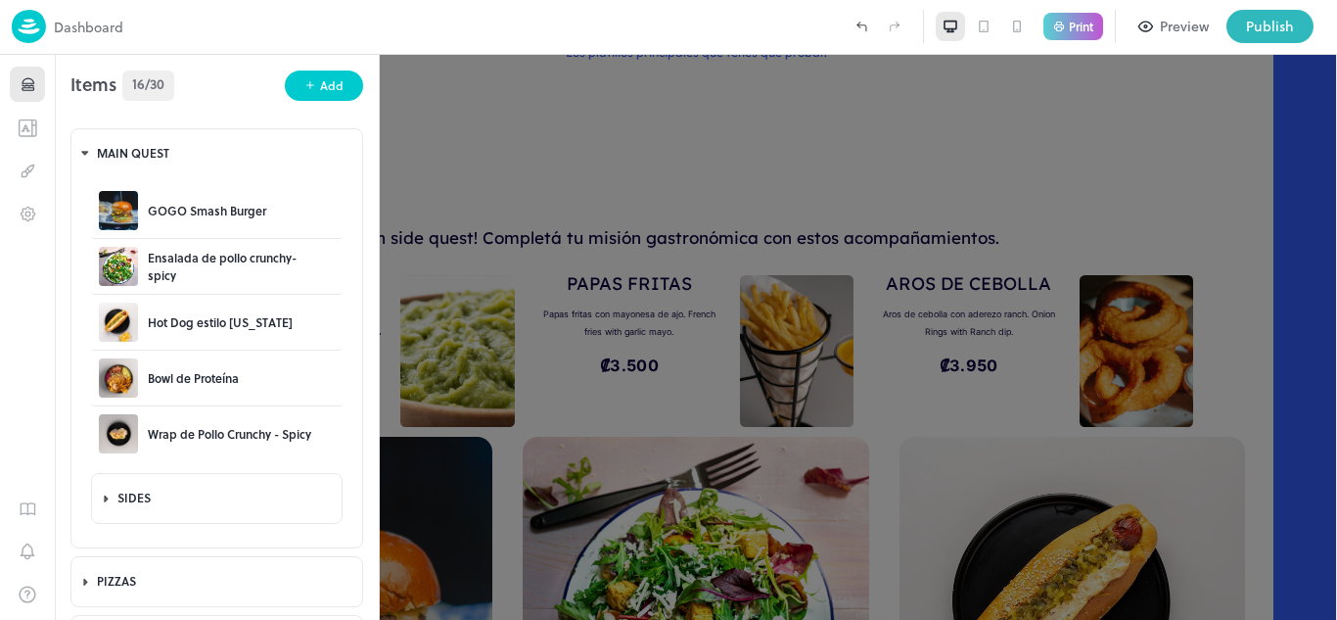
click at [507, 99] on div at bounding box center [668, 310] width 1337 height 620
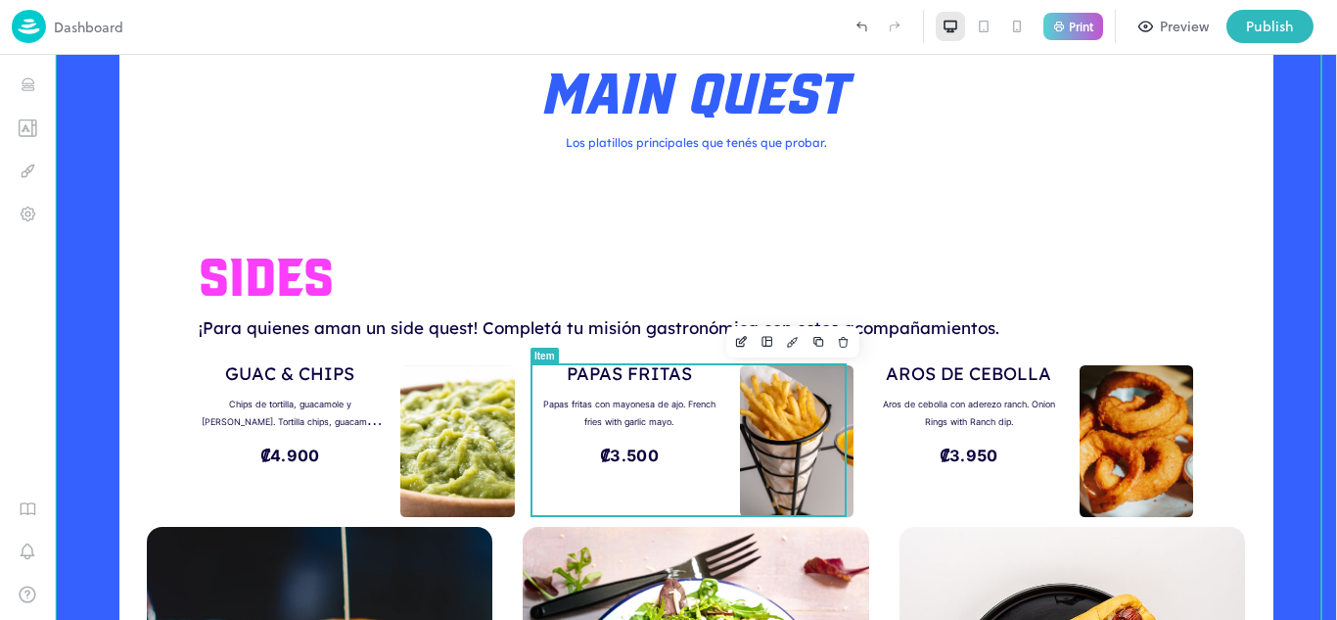
scroll to position [489, 0]
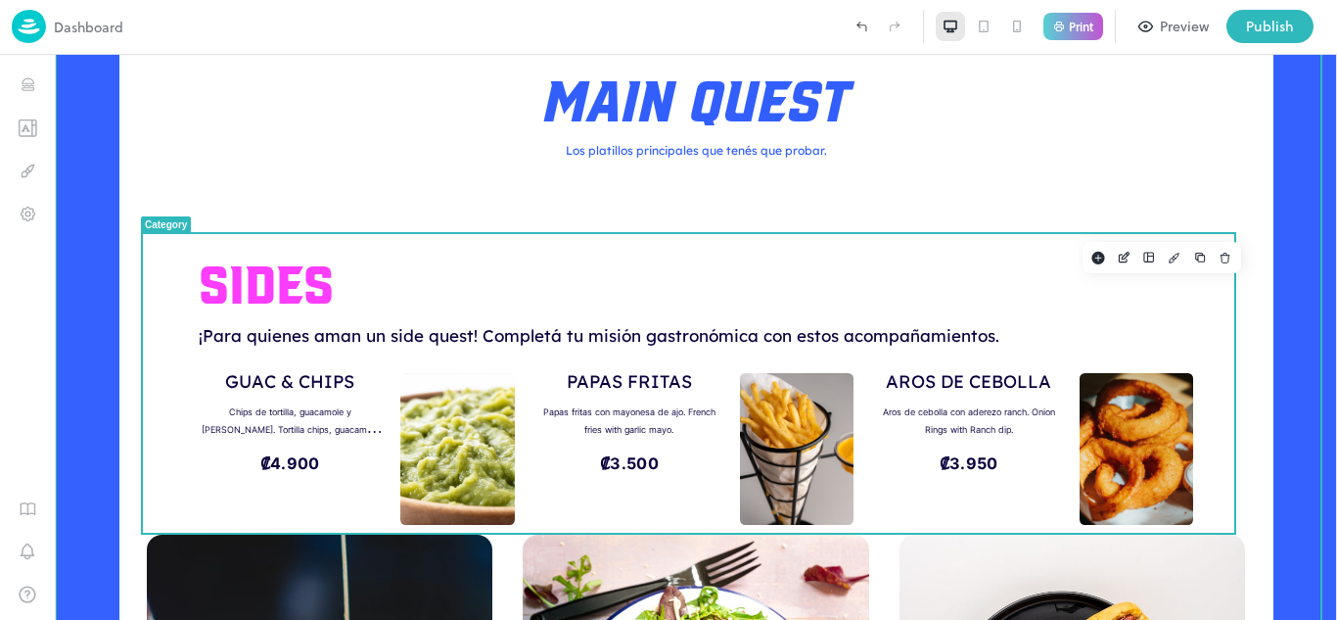
click at [186, 262] on div "SIDES ¡Para quienes aman un side quest! Completá tu misión gastronómica con est…" at bounding box center [696, 384] width 1105 height 301
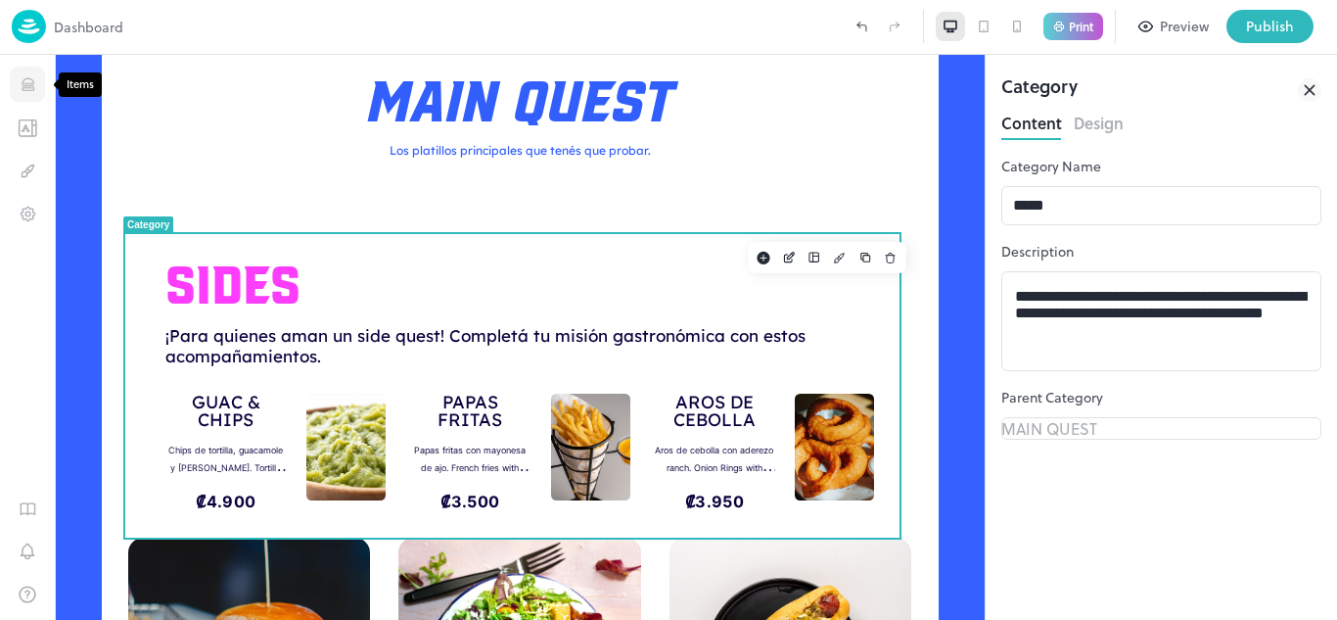
click at [21, 79] on icon "Items" at bounding box center [28, 84] width 19 height 19
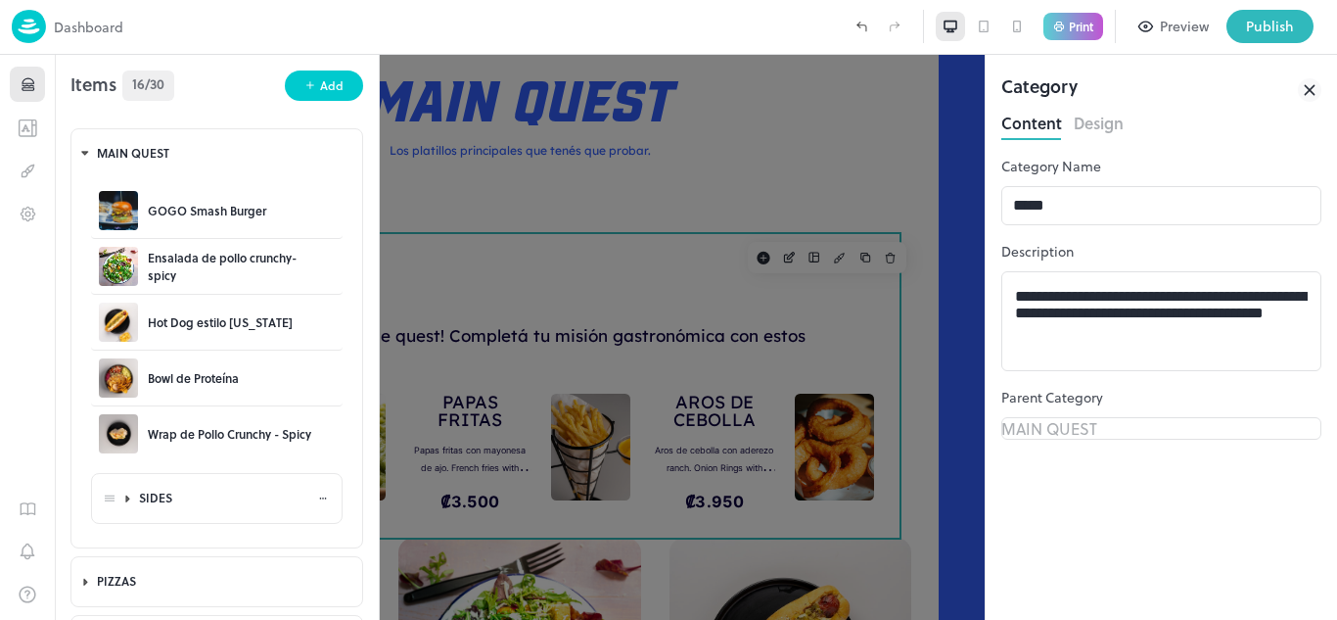
click at [171, 497] on div "SIDES" at bounding box center [228, 497] width 178 height 17
click at [128, 495] on icon at bounding box center [127, 497] width 14 height 13
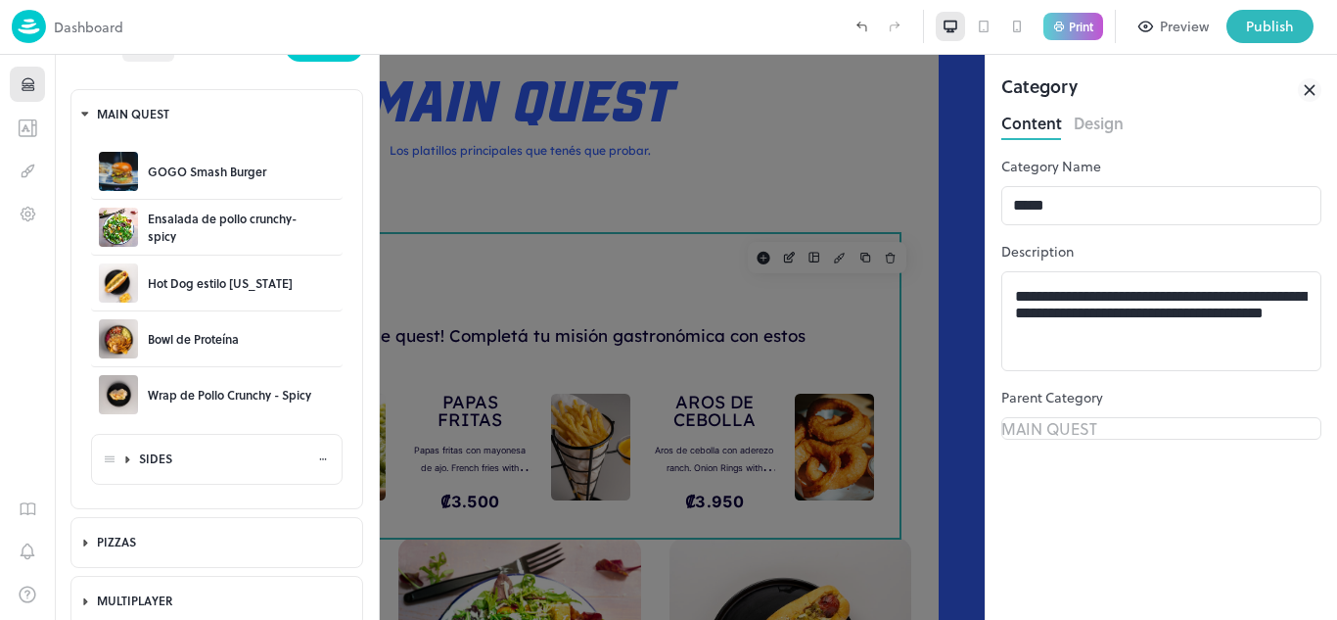
scroll to position [50, 0]
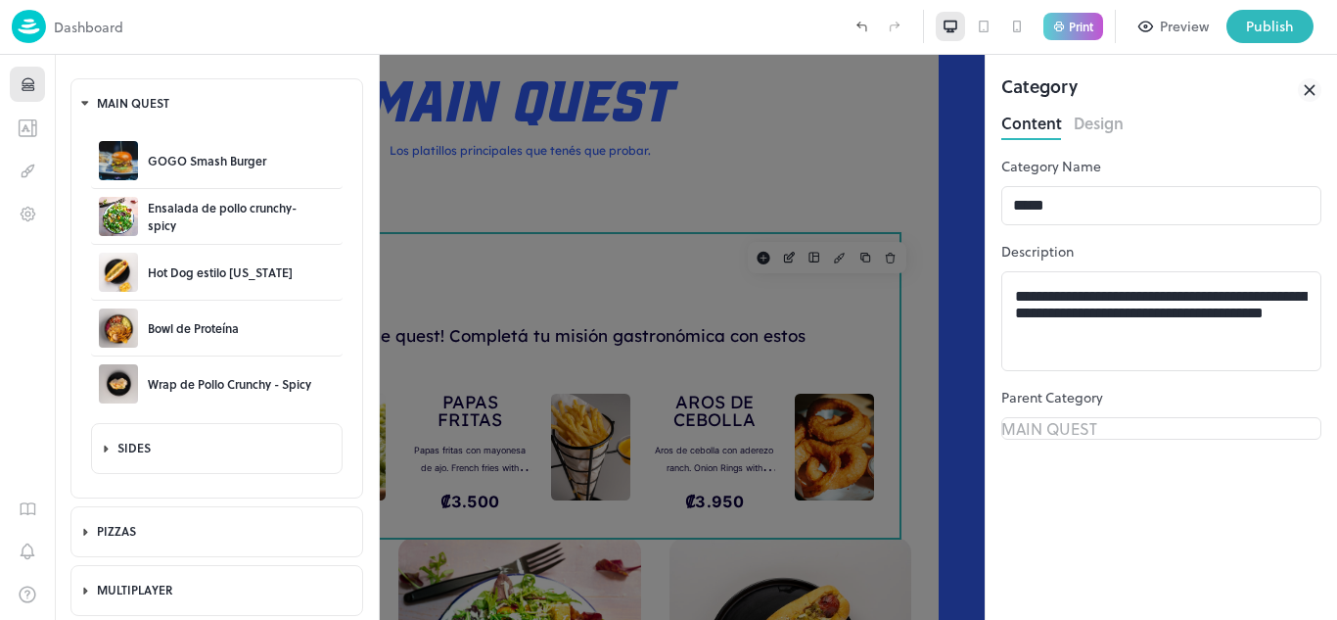
drag, startPoint x: 925, startPoint y: 244, endPoint x: 905, endPoint y: 281, distance: 42.0
click at [927, 244] on div at bounding box center [668, 310] width 1337 height 620
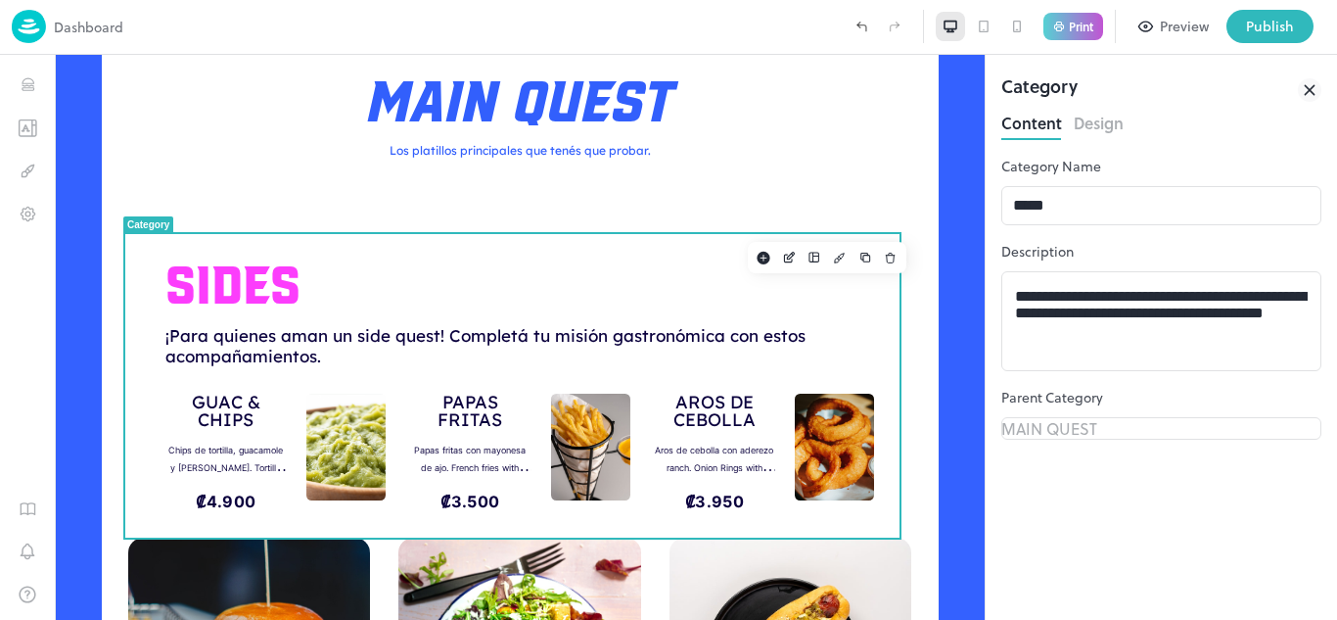
click at [1313, 92] on icon at bounding box center [1309, 89] width 9 height 9
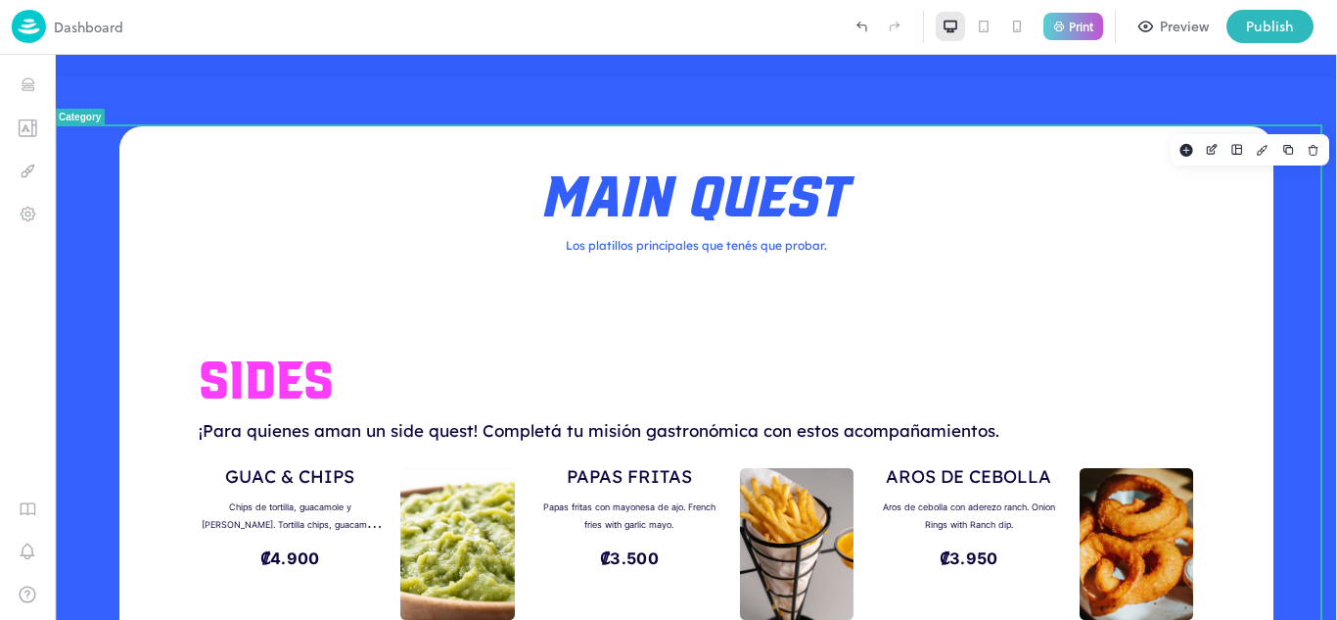
scroll to position [392, 0]
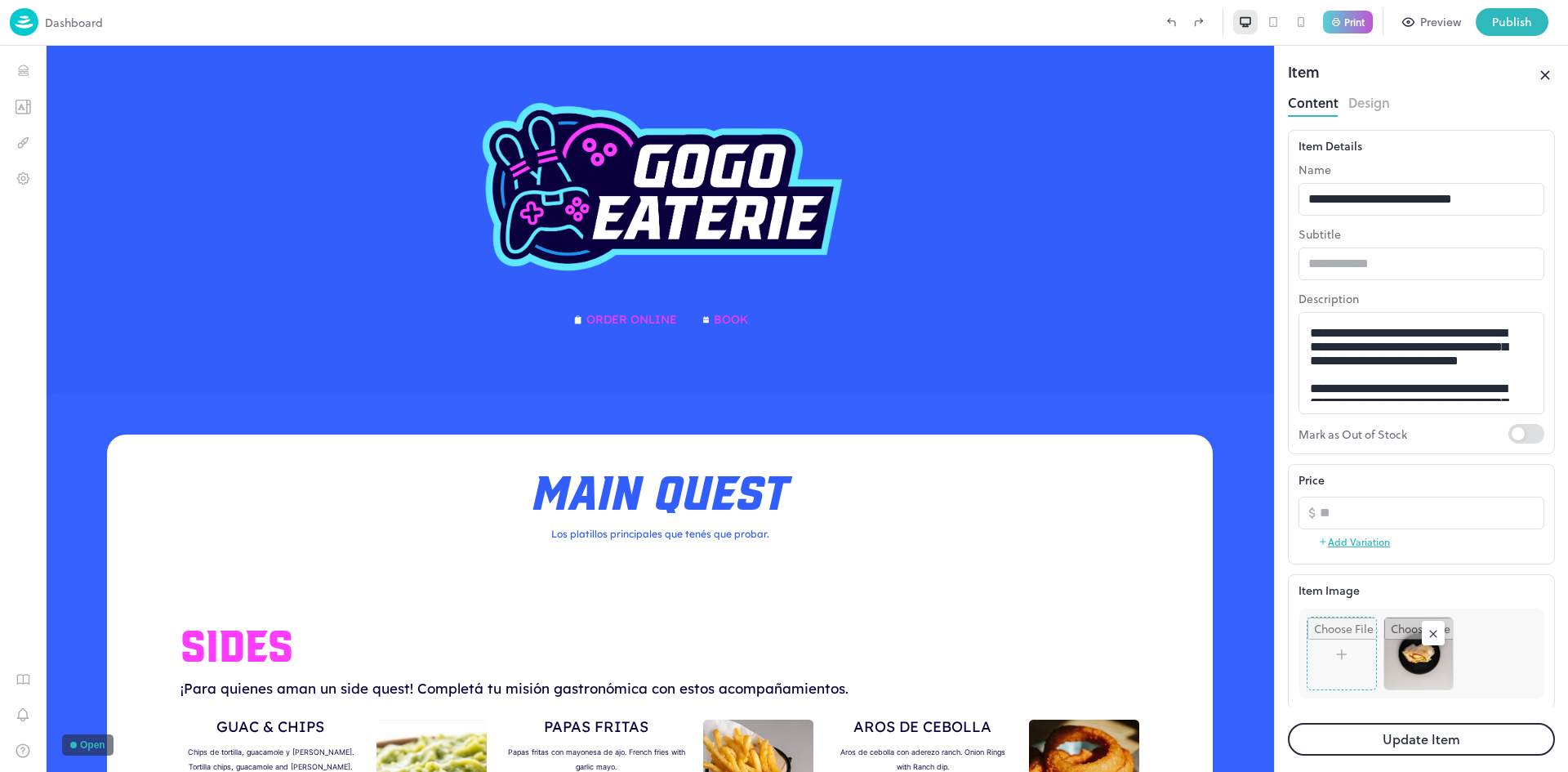
scroll to position [1183, 0]
